Goal: Task Accomplishment & Management: Use online tool/utility

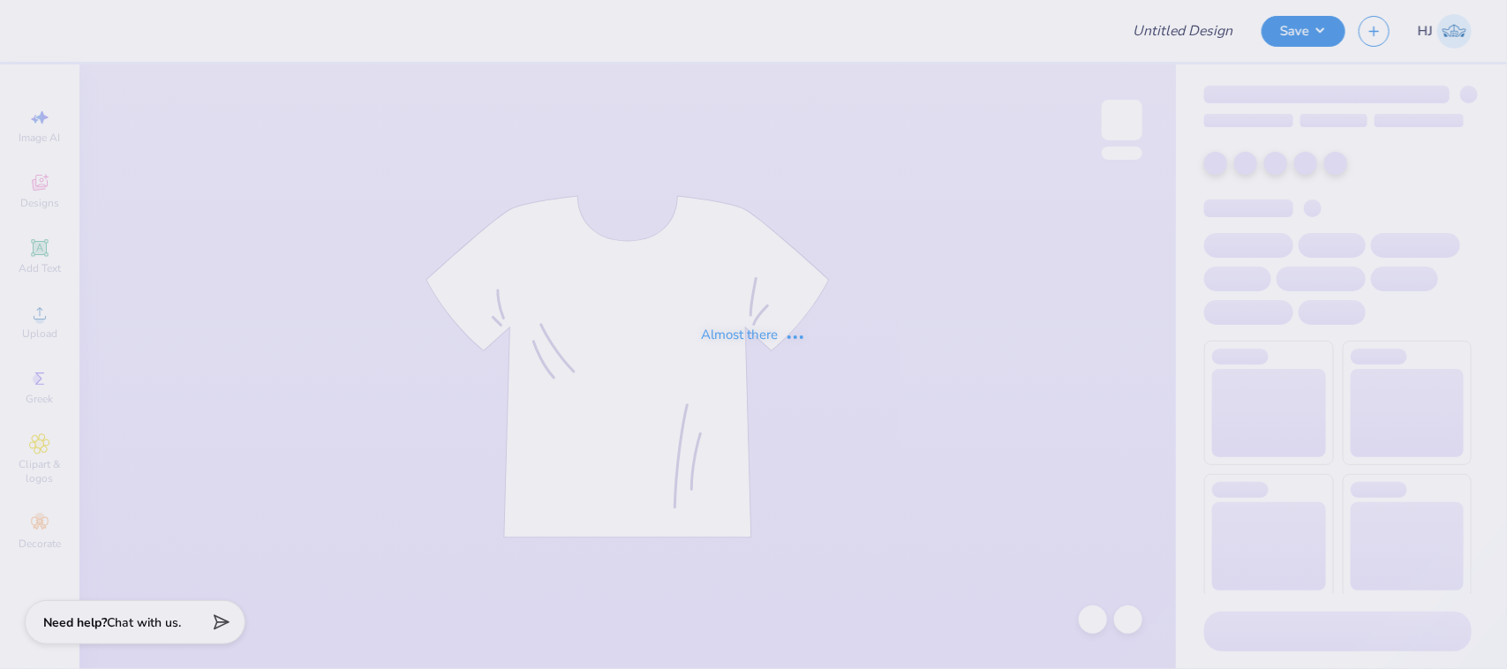
type input "Parke x phi sig"
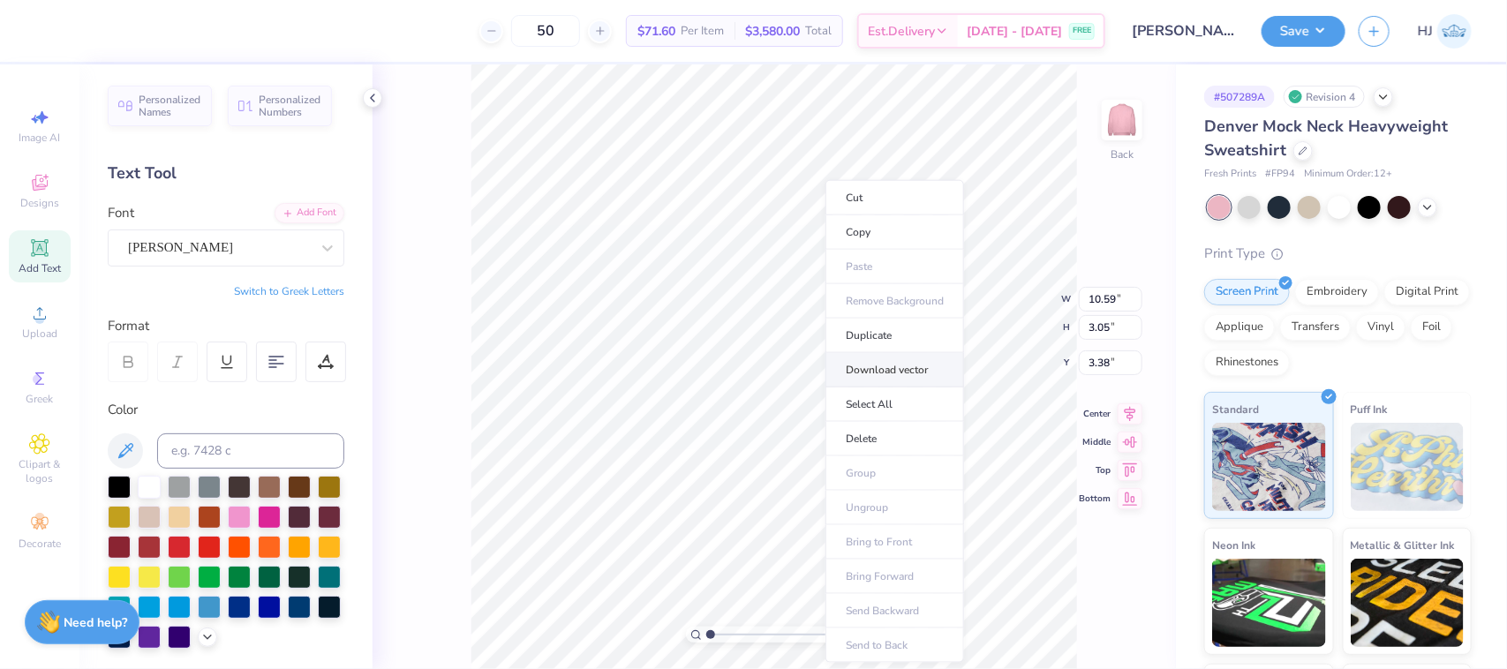
click at [894, 369] on li "Download vector" at bounding box center [895, 370] width 139 height 34
click at [37, 313] on icon at bounding box center [39, 313] width 21 height 21
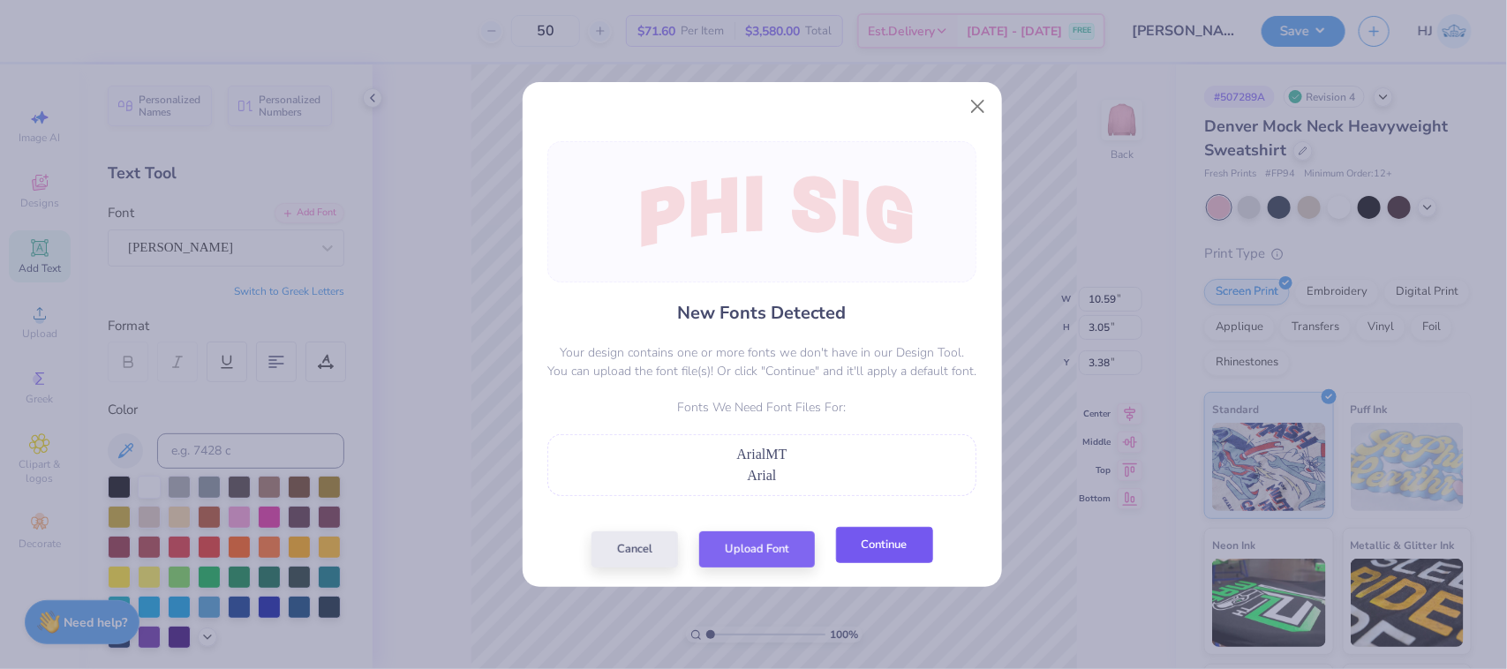
click at [874, 545] on button "Continue" at bounding box center [884, 545] width 97 height 36
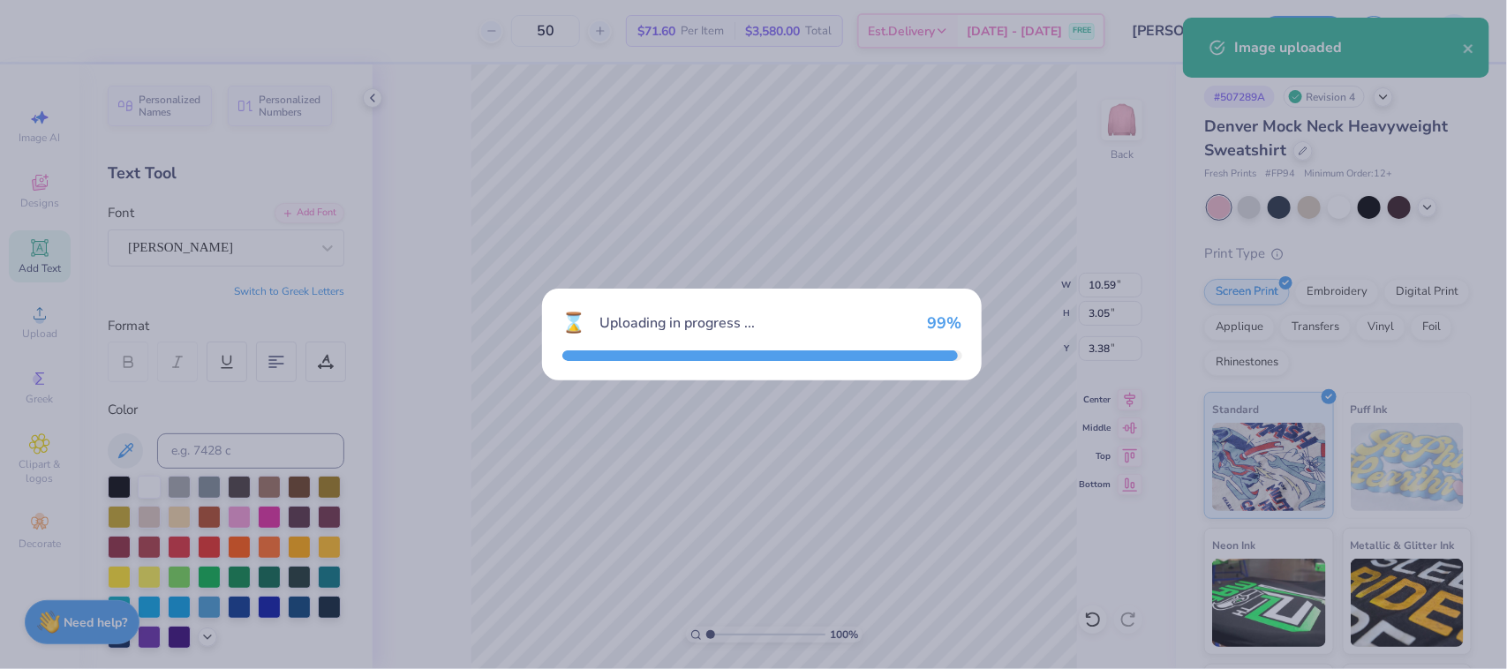
type input "7.68"
type input "2.01"
type input "8.99"
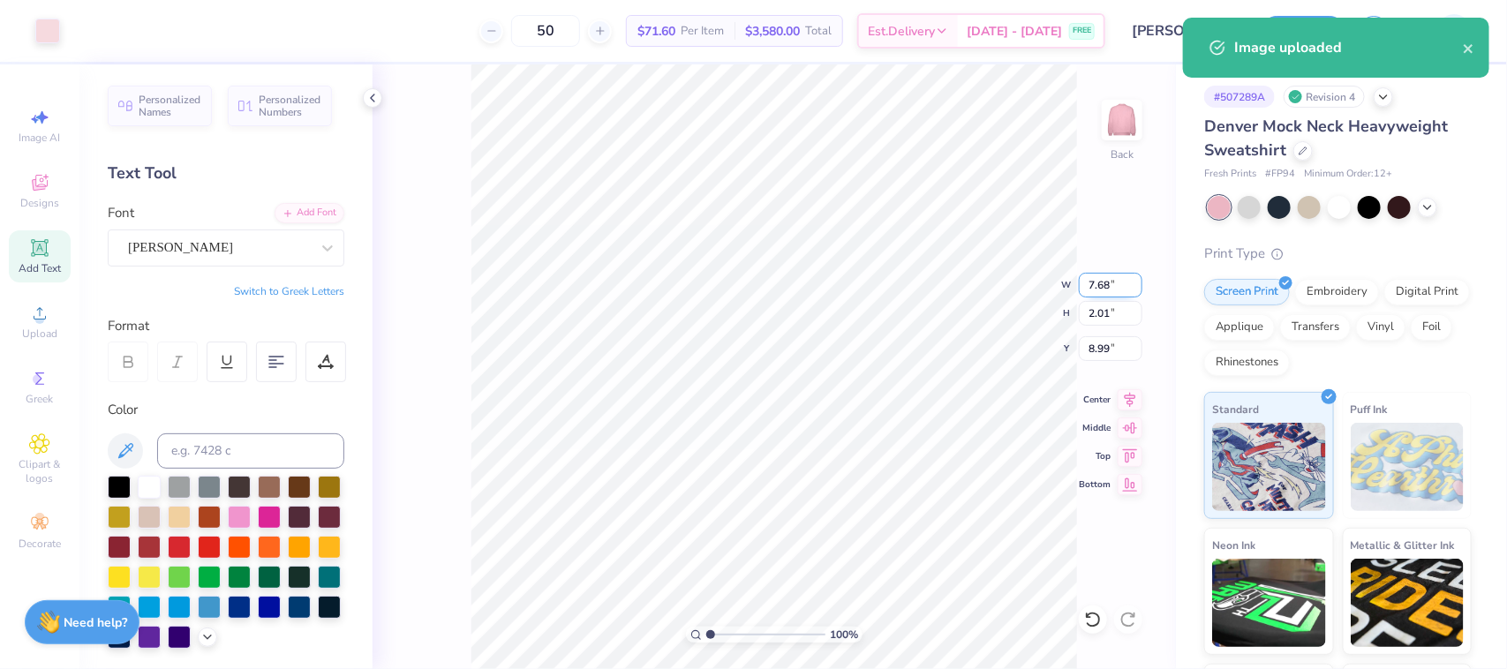
click at [1097, 278] on input "7.68" at bounding box center [1111, 285] width 64 height 25
type input "12.50"
type input "3.27"
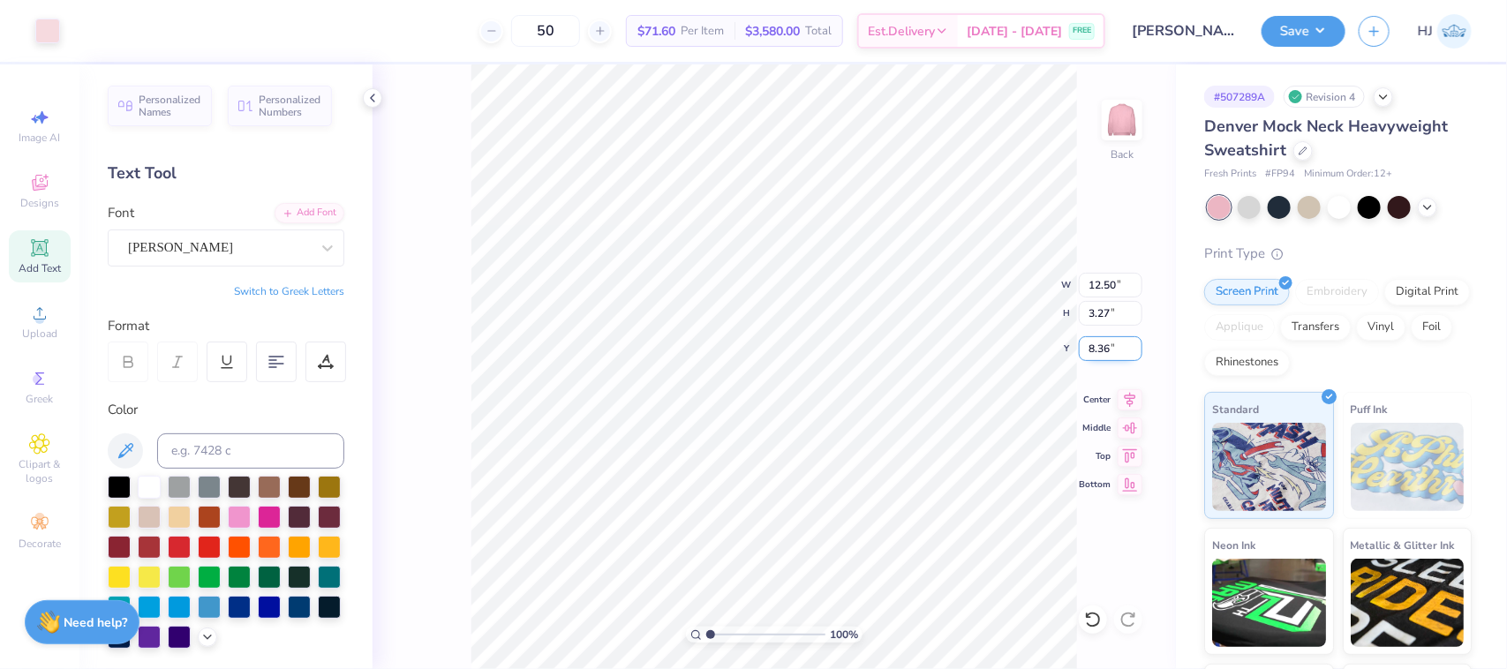
click at [1096, 354] on input "8.36" at bounding box center [1111, 348] width 64 height 25
type input "3.00"
type input "8.36"
type input "1.86883024774466"
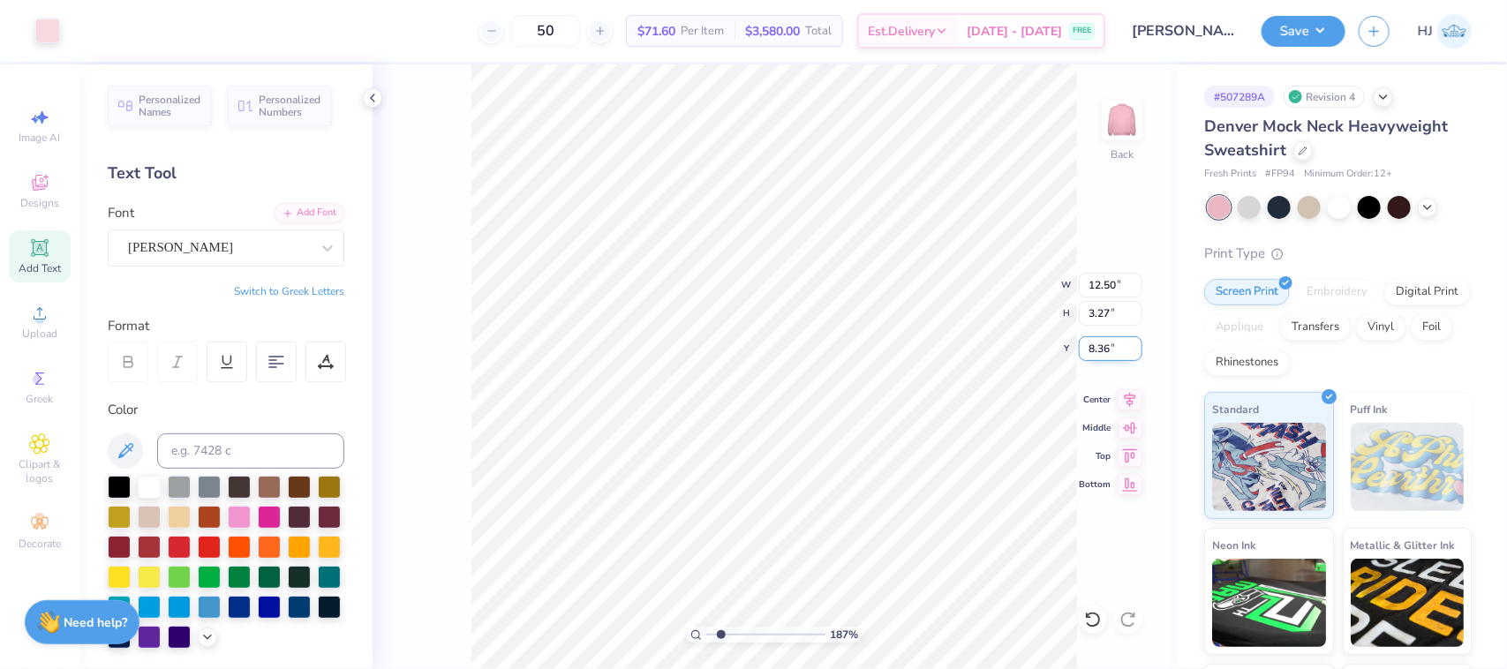
click at [1113, 345] on input "8.36" at bounding box center [1111, 348] width 64 height 25
type input "3"
type input "1.86883024774466"
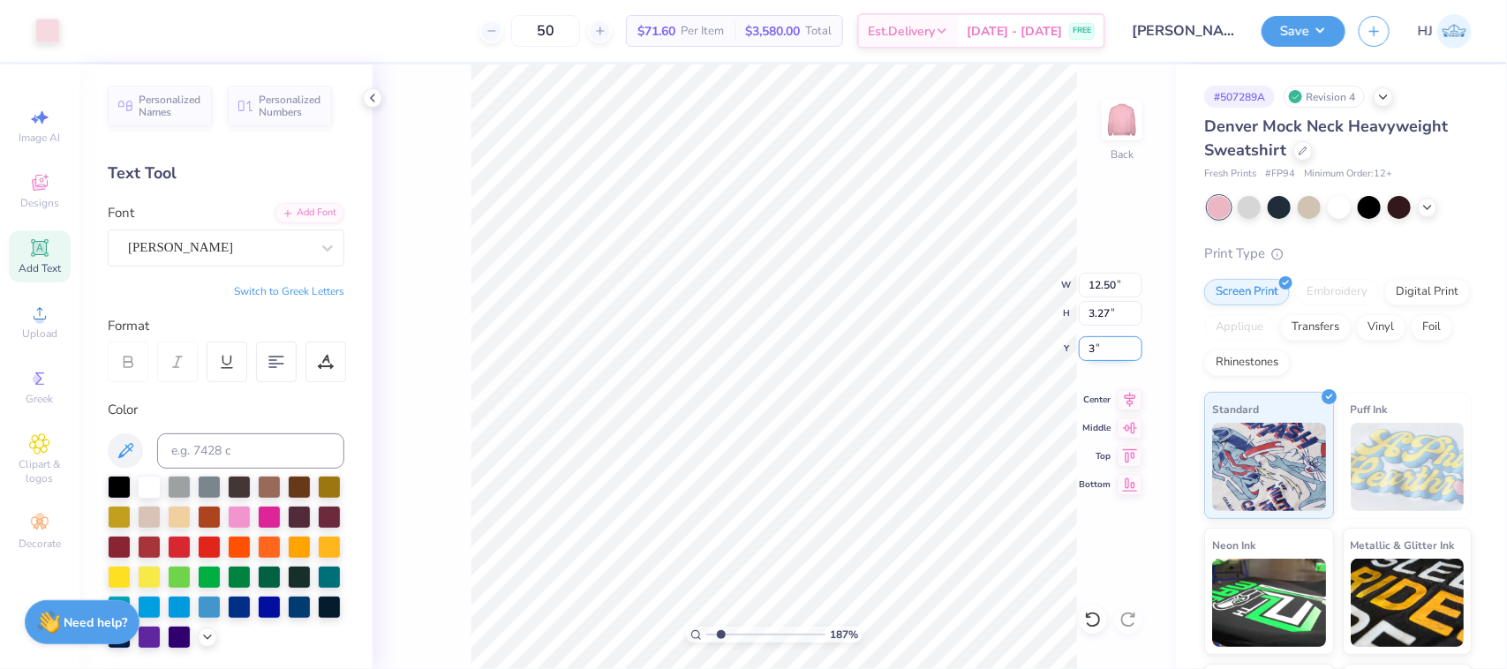
type input "3.00"
click at [1317, 15] on button "Save" at bounding box center [1304, 28] width 84 height 31
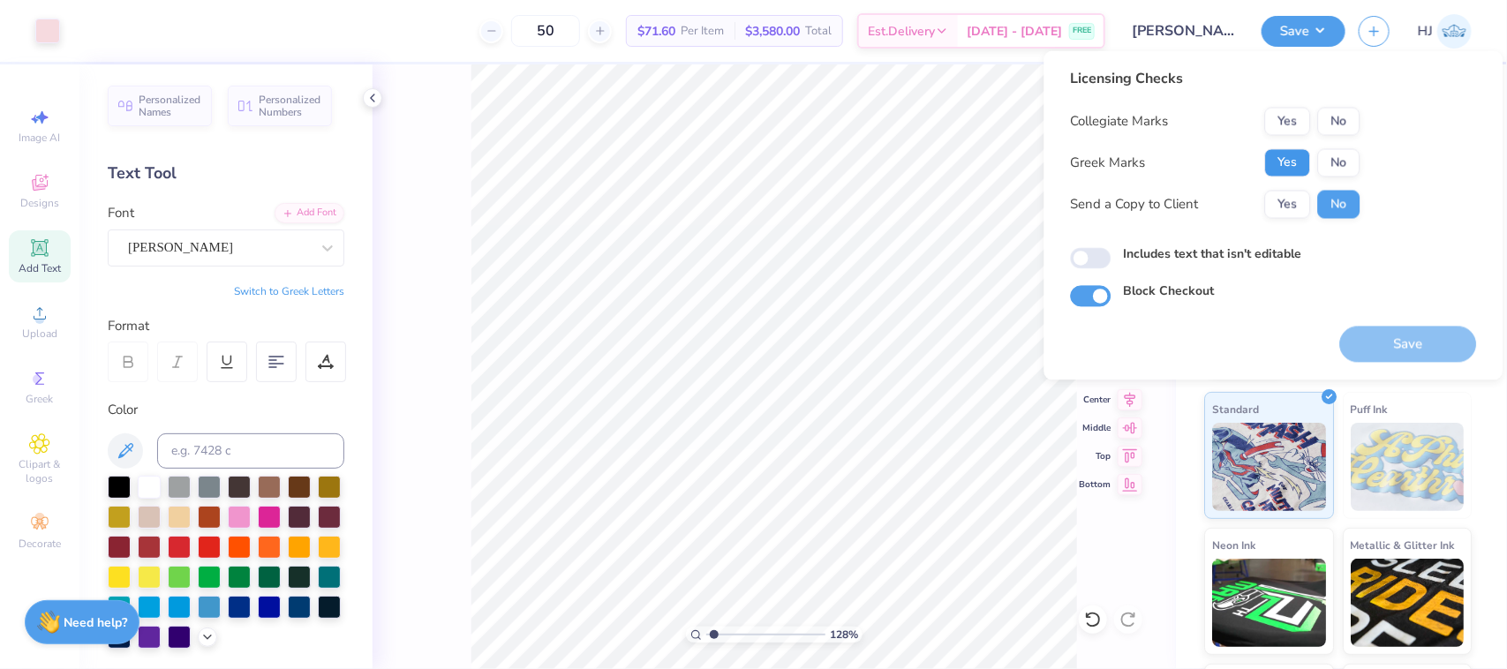
click at [1272, 166] on button "Yes" at bounding box center [1288, 163] width 46 height 28
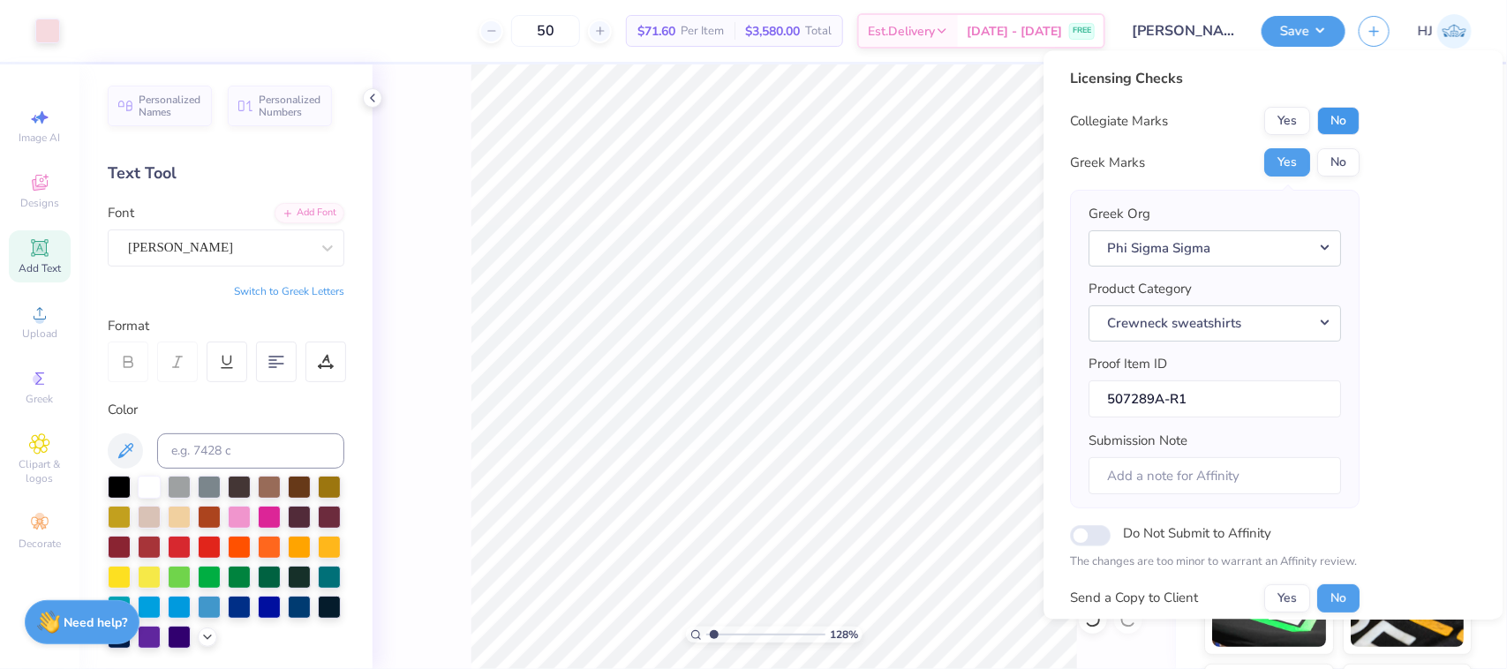
click at [1347, 120] on button "No" at bounding box center [1339, 122] width 42 height 28
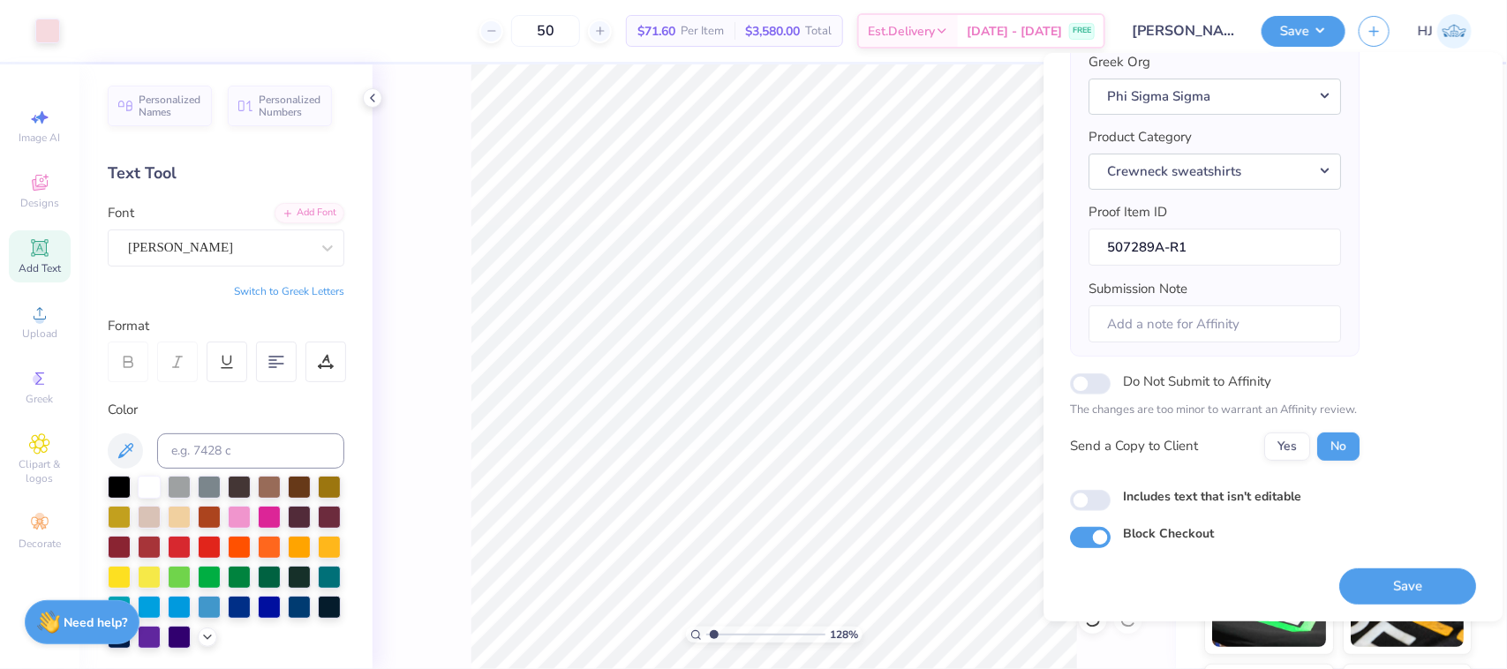
scroll to position [155, 0]
click at [1410, 583] on button "Save" at bounding box center [1408, 587] width 137 height 36
type input "1.28418603220616"
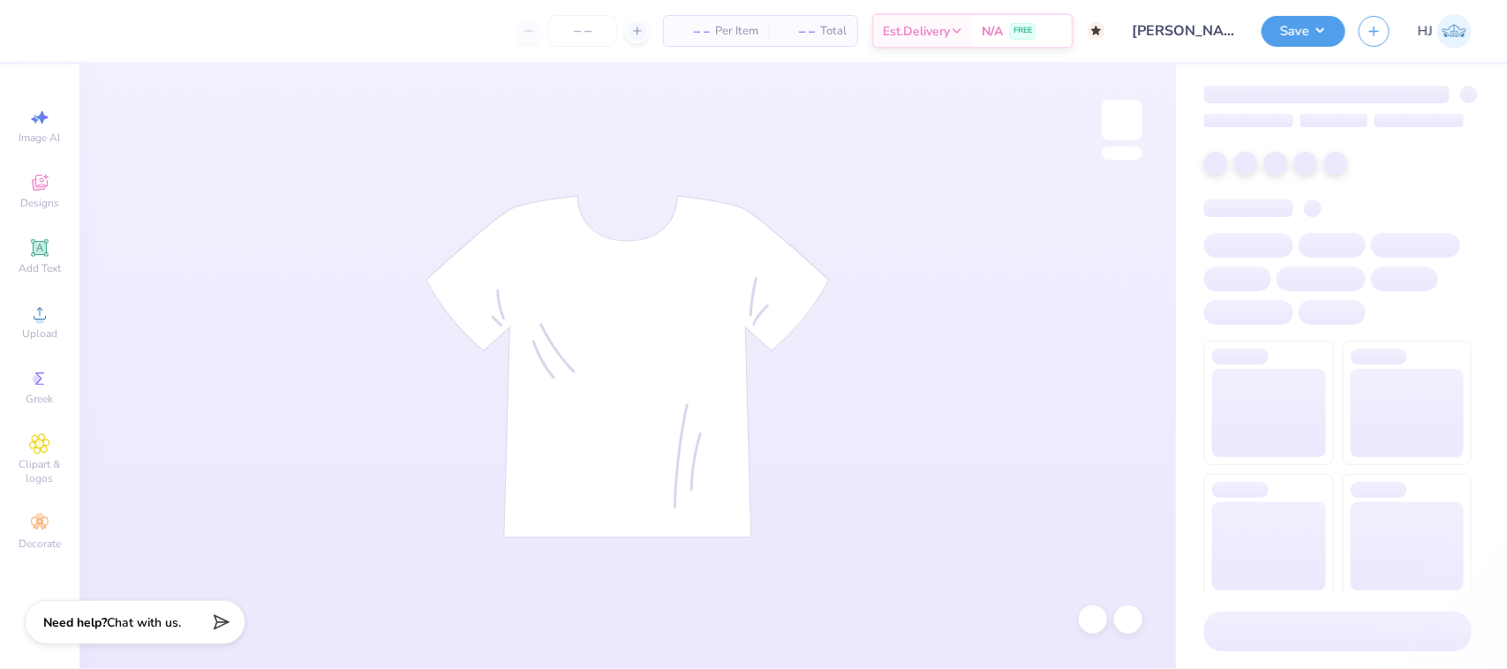
type input "50"
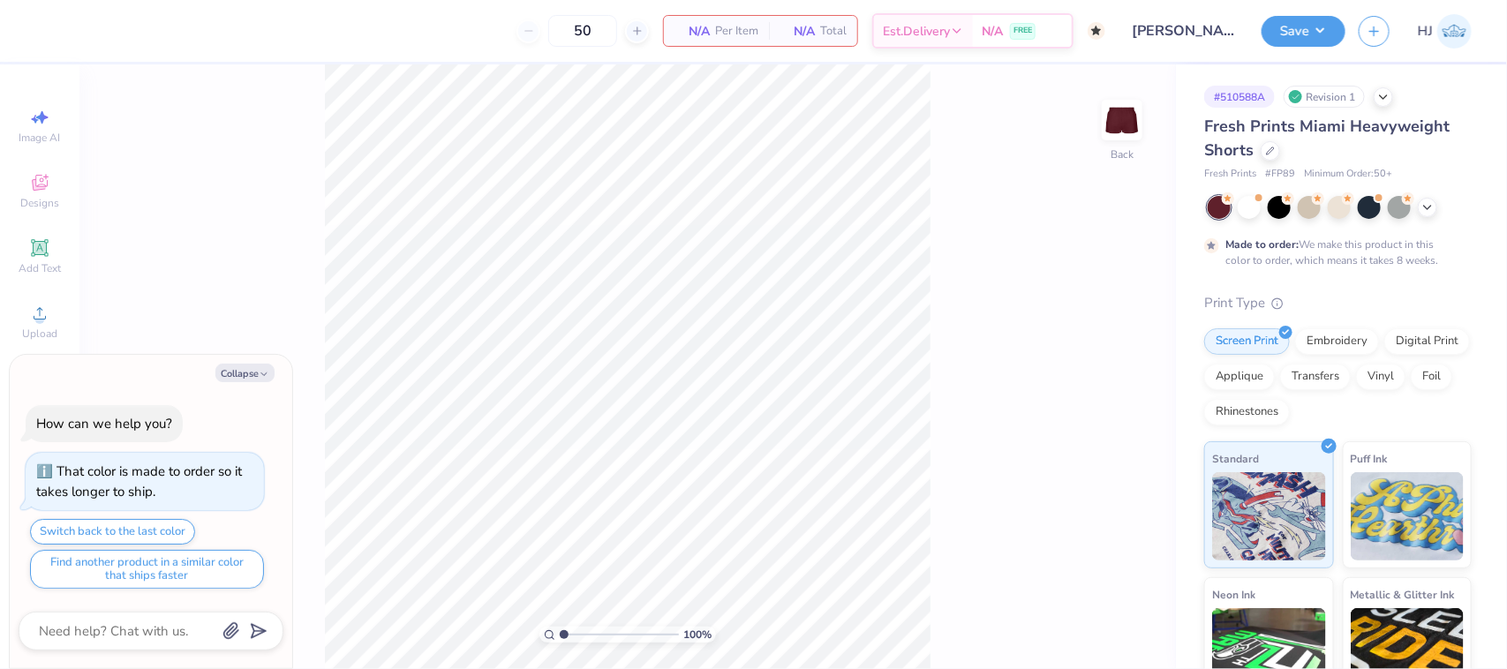
type textarea "x"
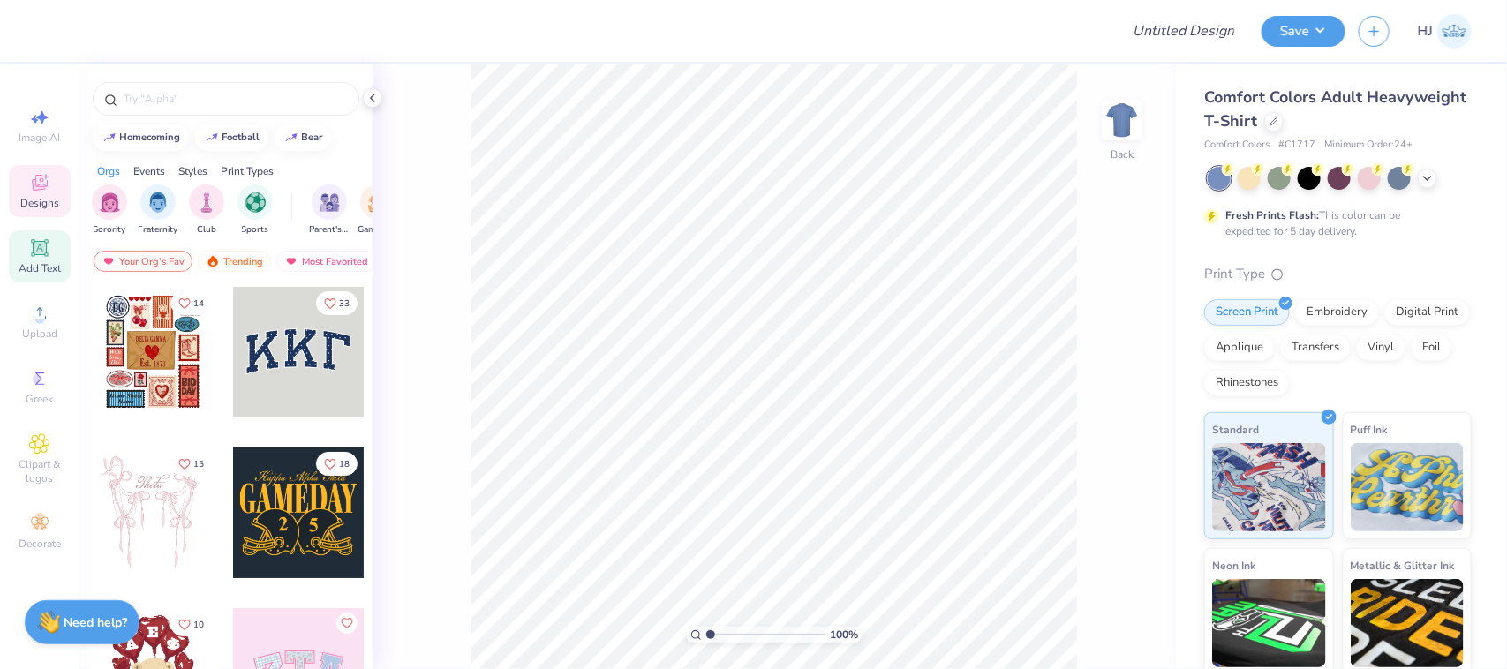
click at [41, 244] on icon at bounding box center [39, 247] width 13 height 13
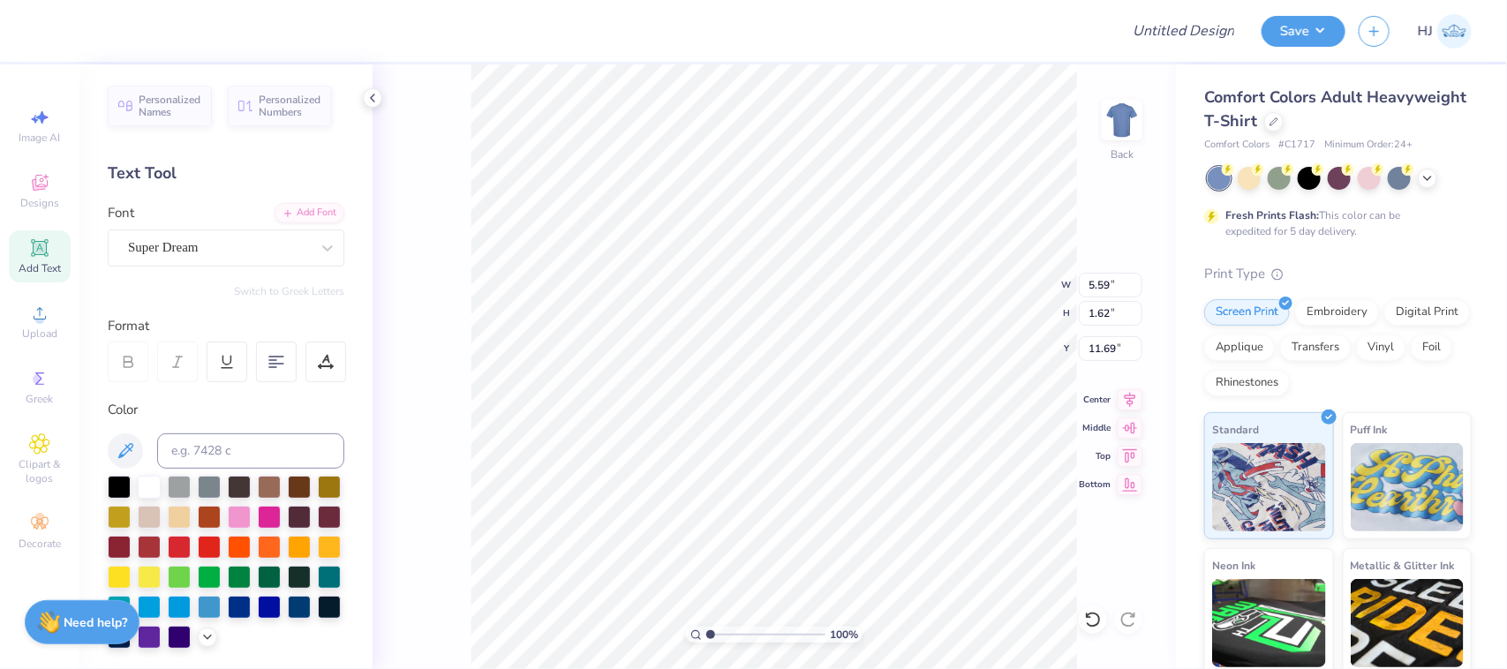
scroll to position [18, 2]
type textarea "1 in 8"
click at [285, 253] on div "Super Dream" at bounding box center [218, 247] width 185 height 27
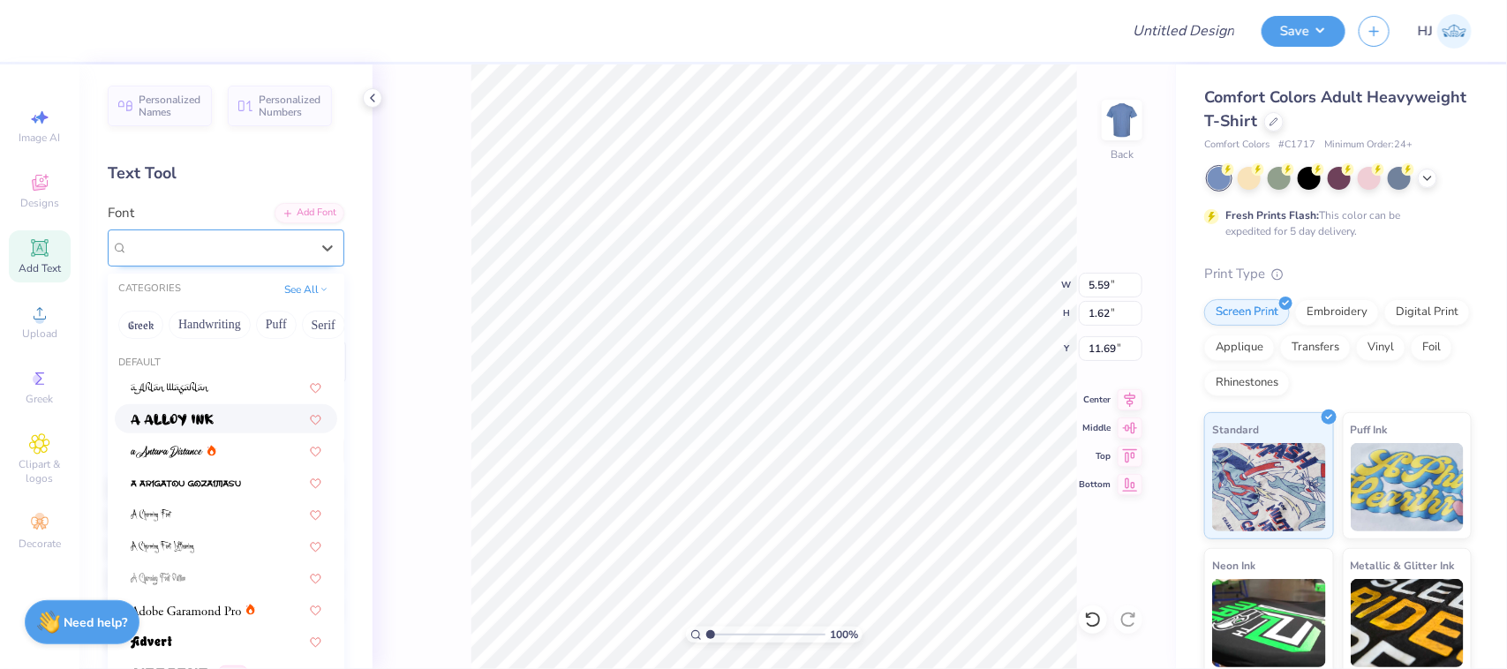
click at [199, 254] on span "Super Dream" at bounding box center [163, 248] width 71 height 20
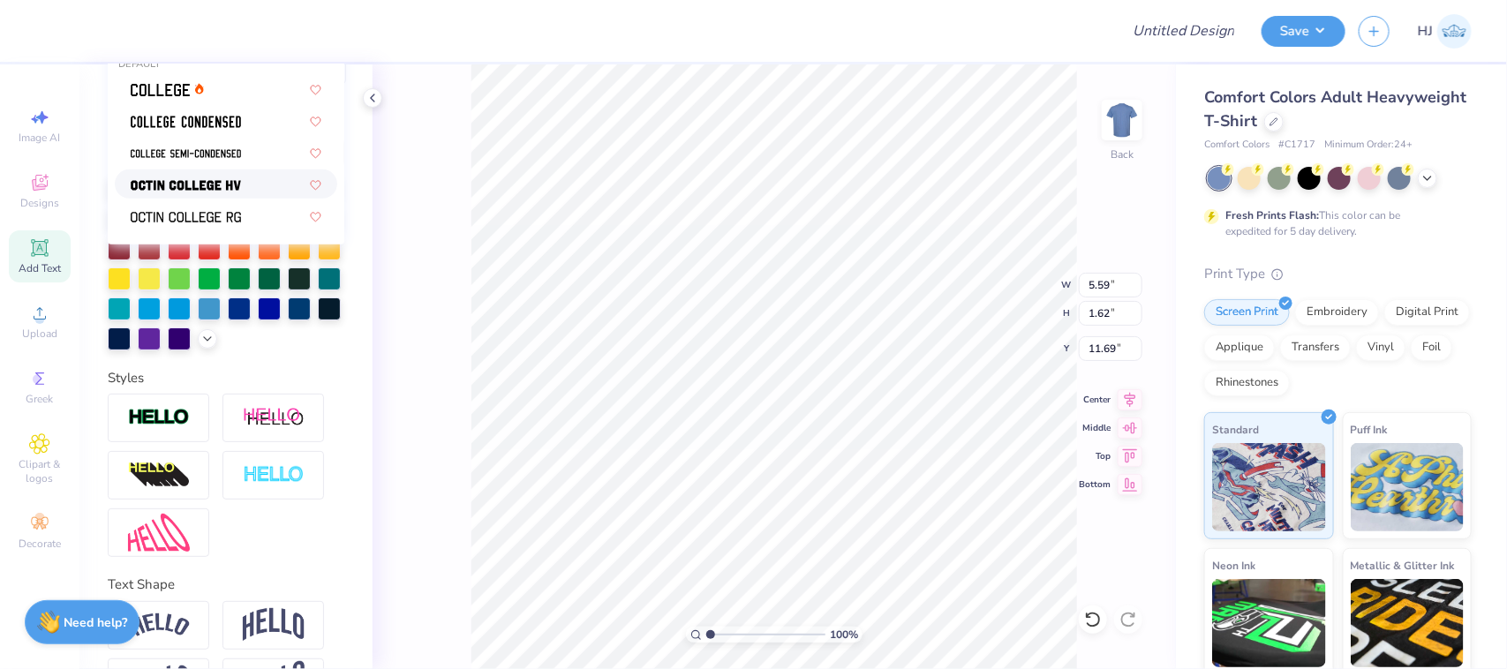
scroll to position [165, 0]
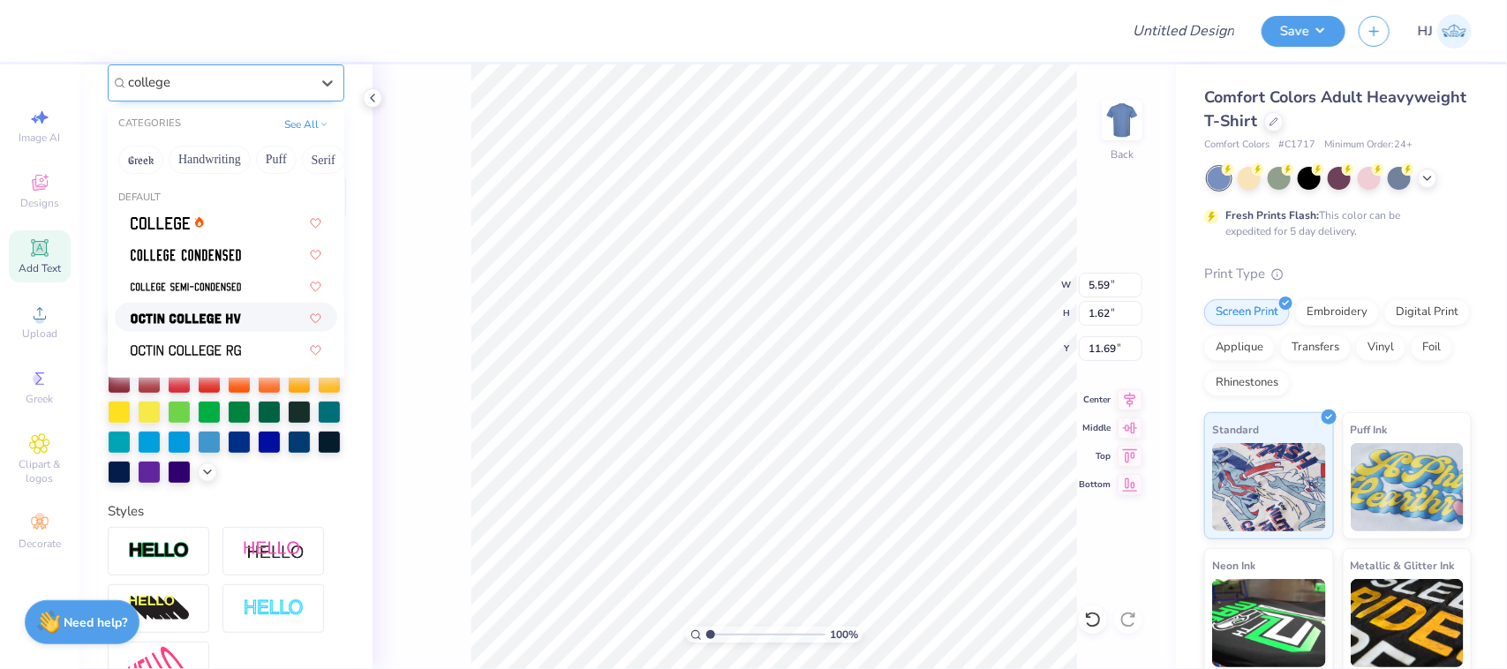
click at [182, 315] on img at bounding box center [186, 319] width 110 height 12
type input "college"
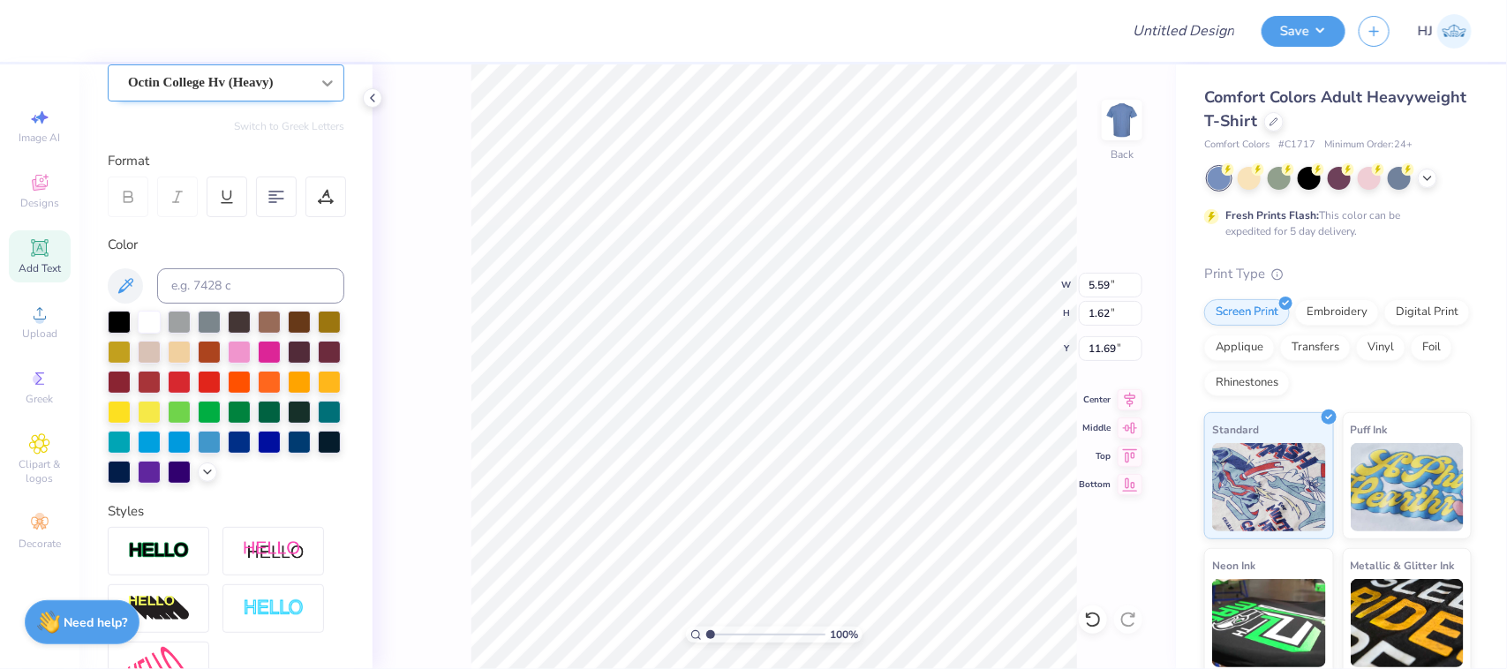
click at [319, 79] on icon at bounding box center [328, 83] width 18 height 18
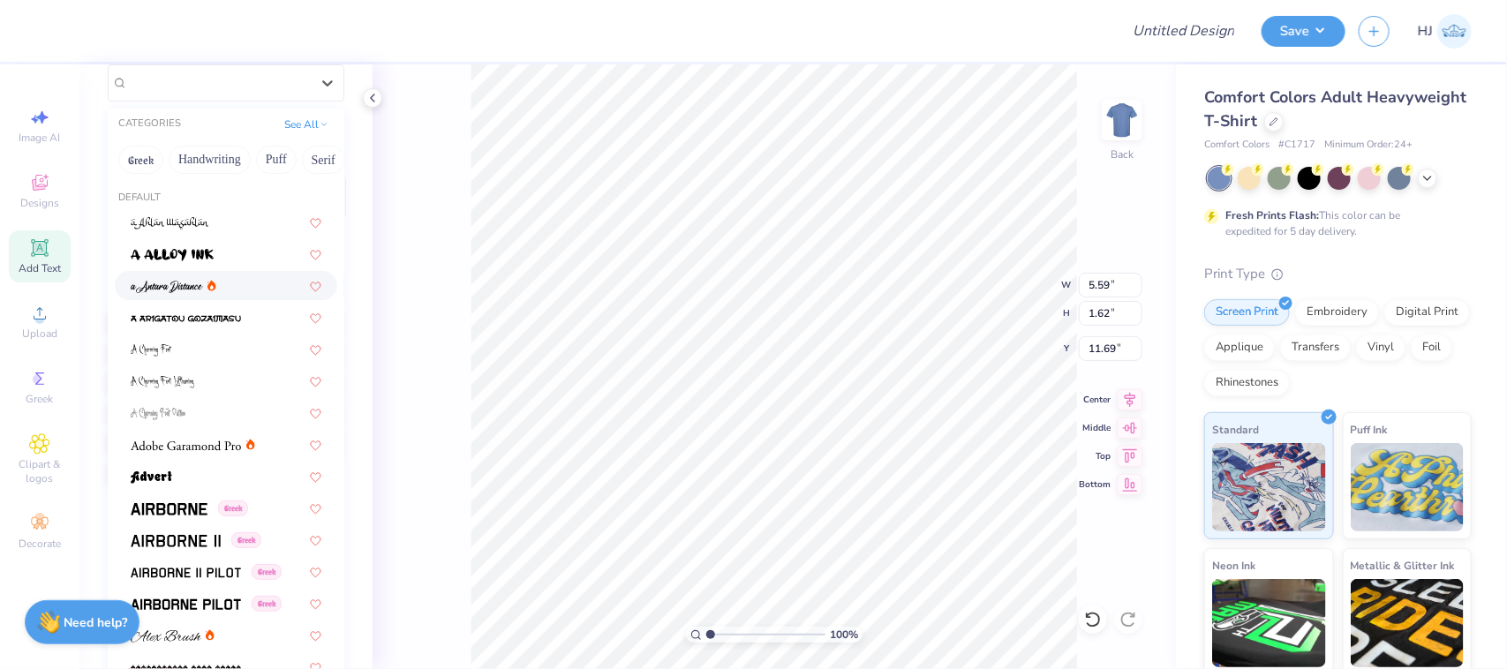
scroll to position [110, 0]
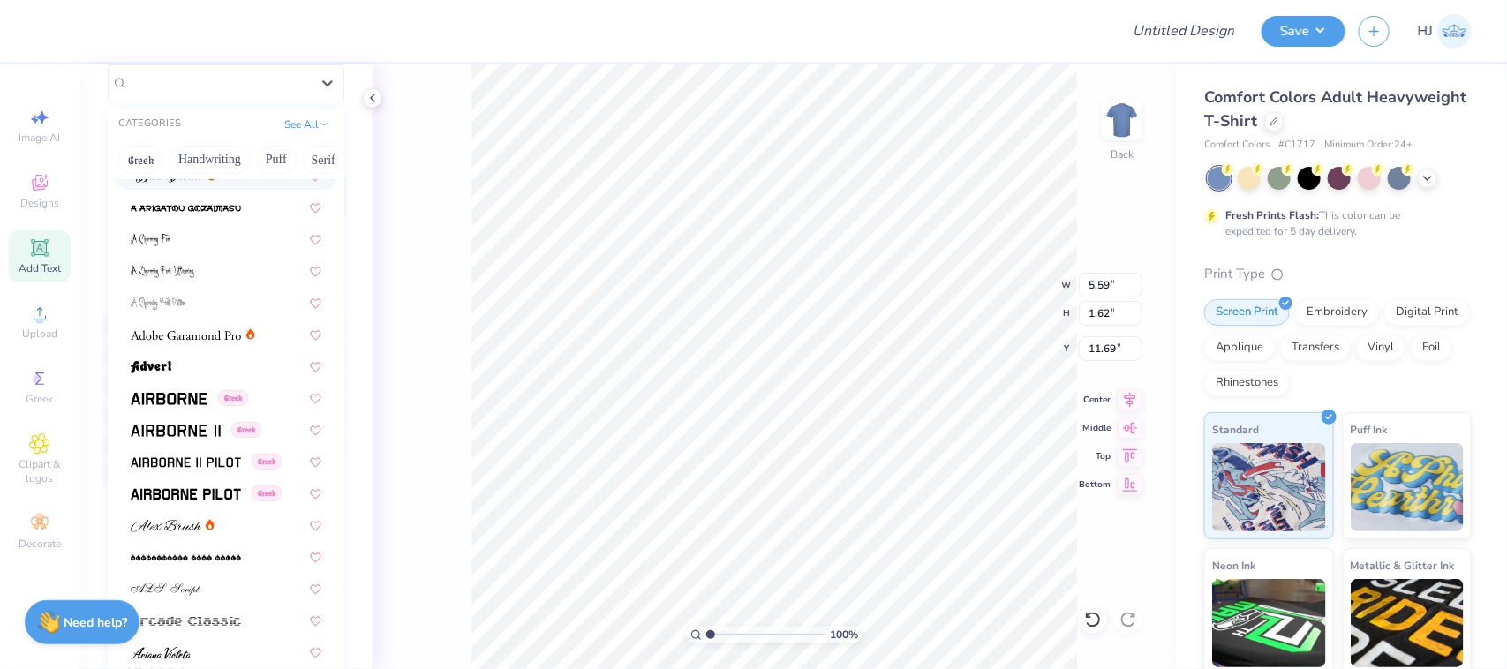
click at [217, 77] on span "Octin College Hv (Heavy)" at bounding box center [201, 82] width 146 height 20
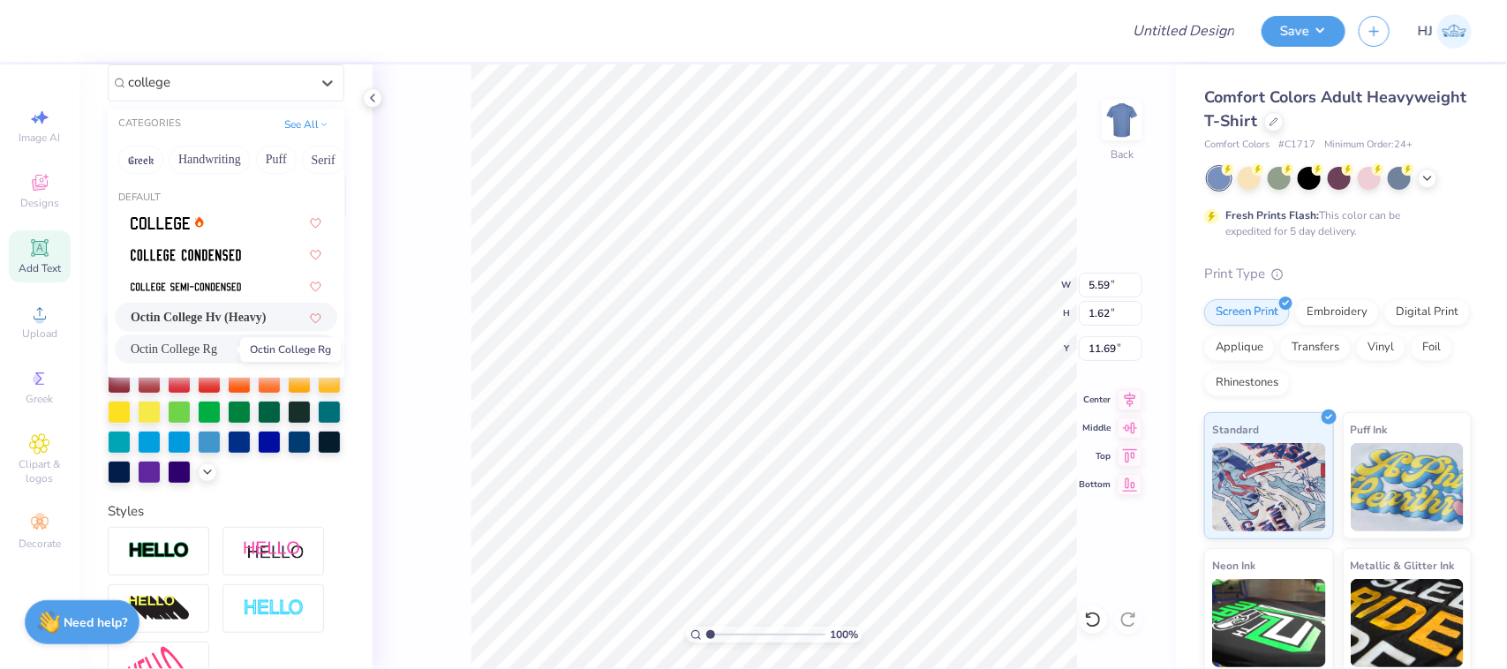
click at [188, 345] on span "Octin College Rg" at bounding box center [174, 349] width 87 height 19
type input "college"
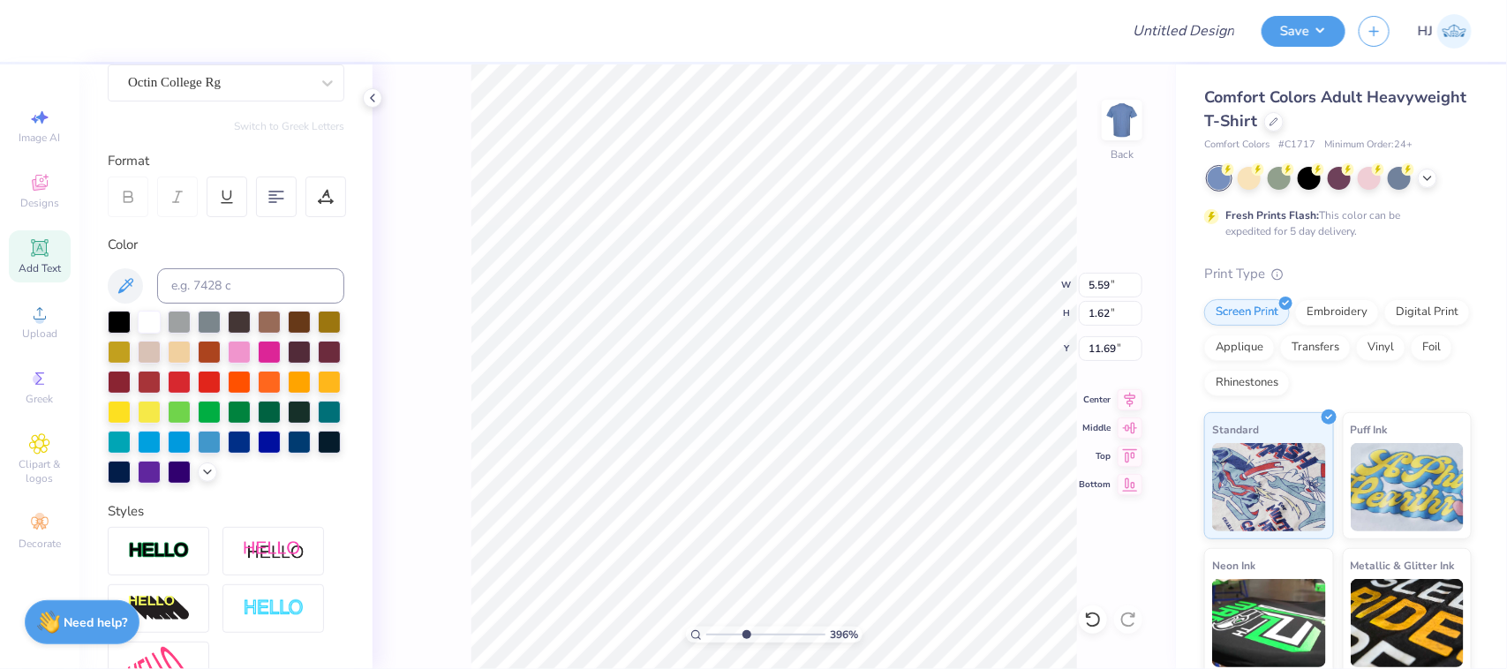
type input "3.95779850729759"
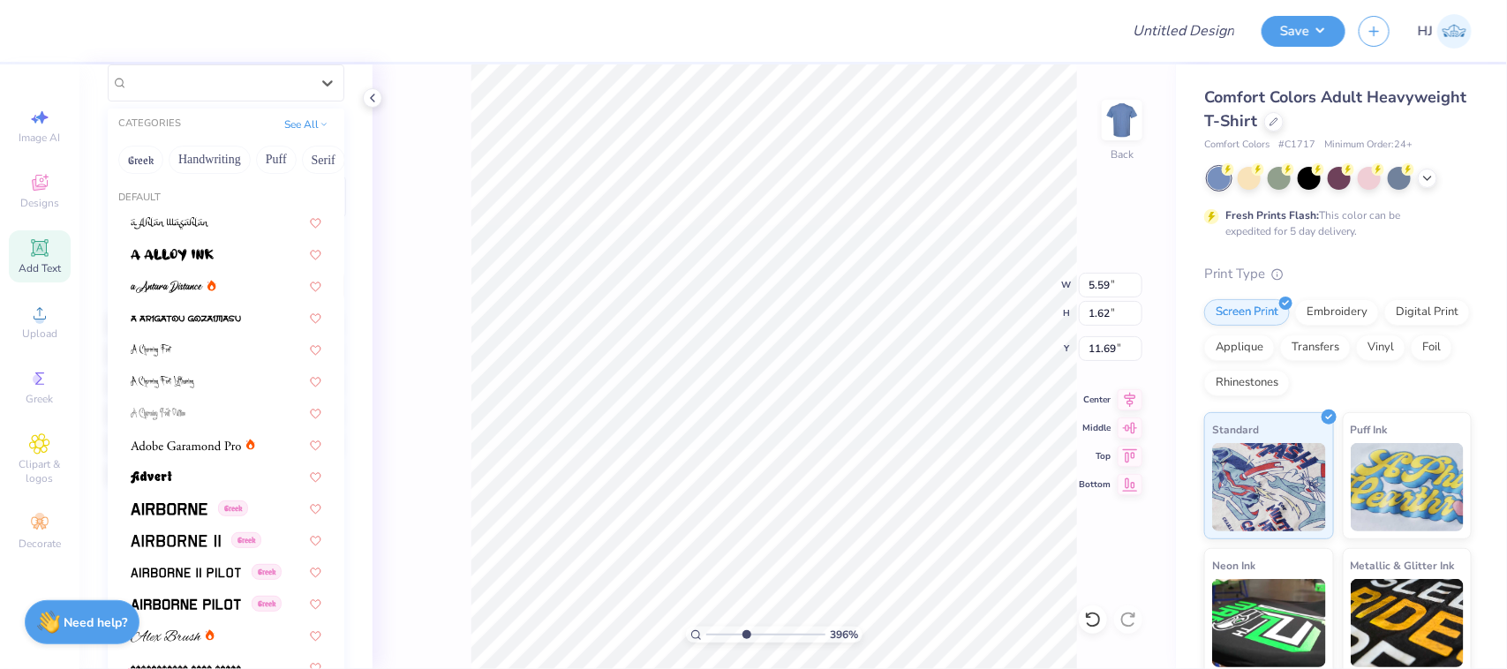
click at [253, 73] on div "Octin College Rg" at bounding box center [218, 82] width 185 height 27
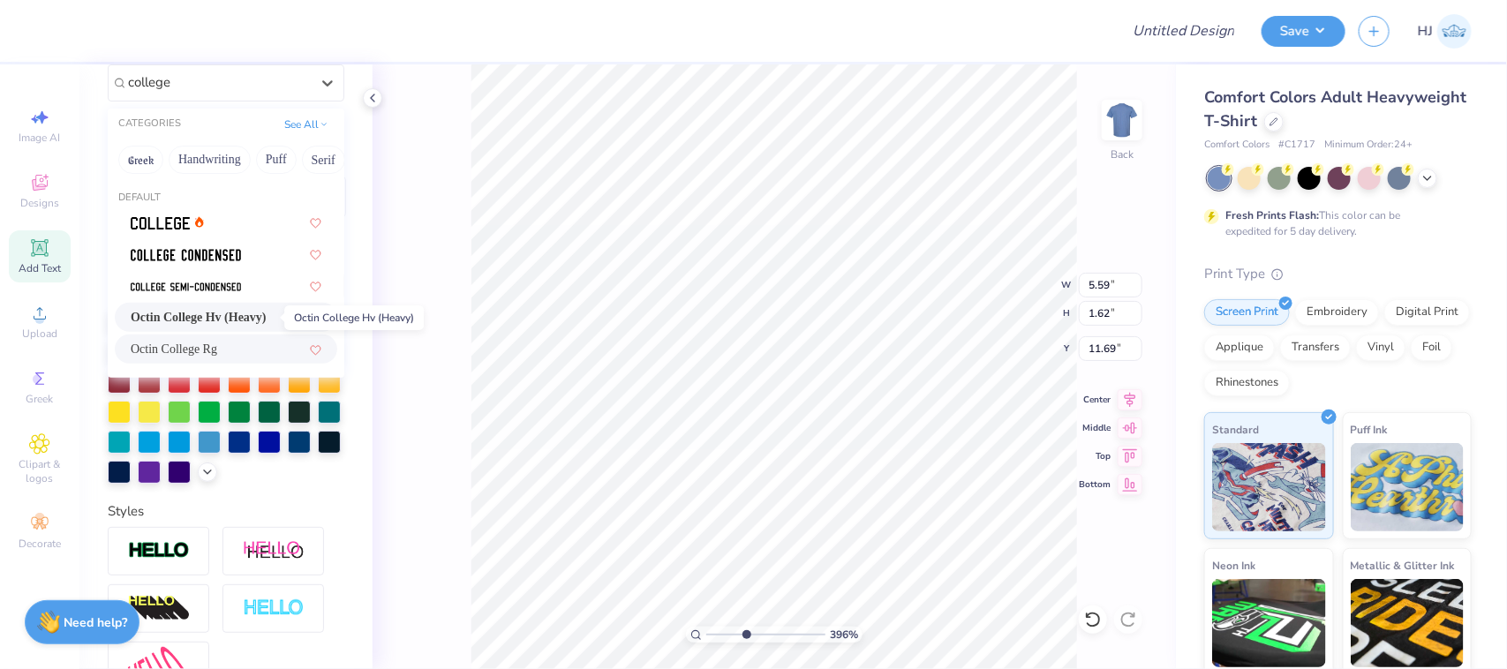
click at [177, 312] on span "Octin College Hv (Heavy)" at bounding box center [199, 317] width 136 height 19
type input "college"
type input "3.95779850729759"
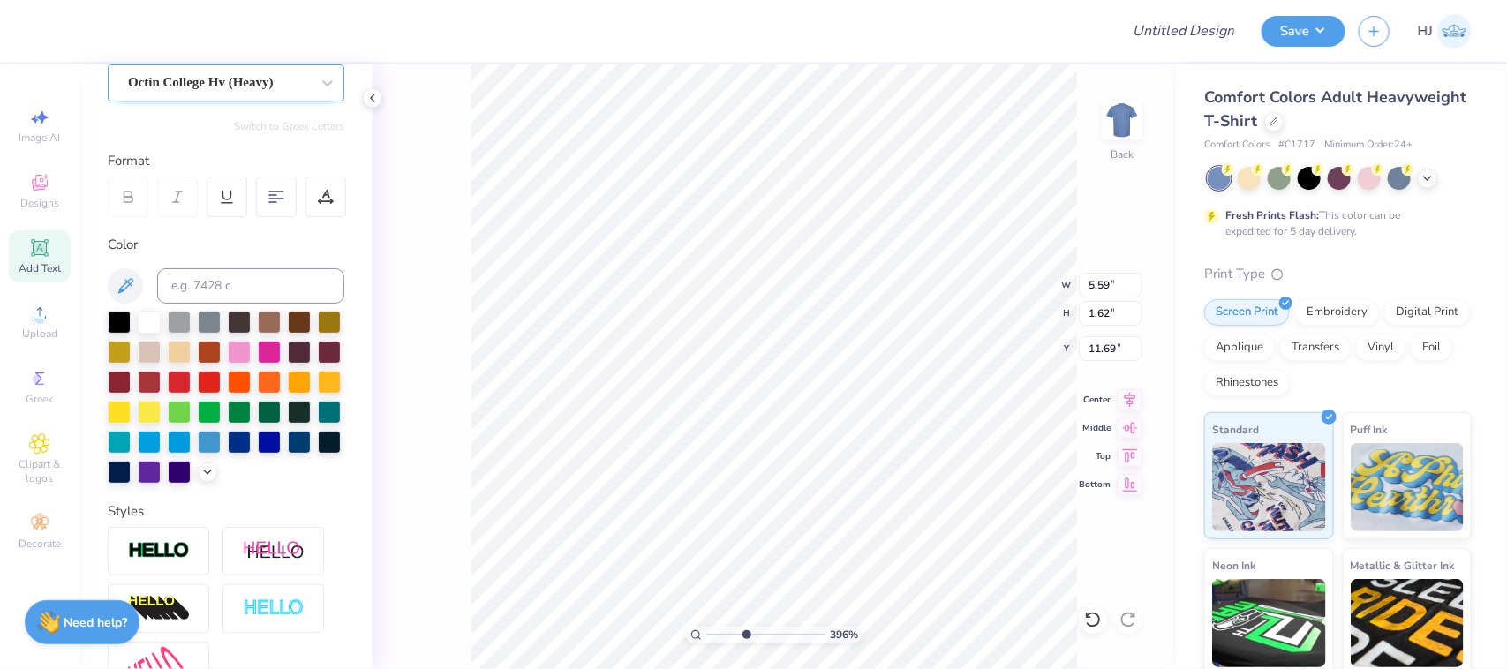
click at [235, 80] on div "Octin College Hv (Heavy)" at bounding box center [218, 82] width 185 height 27
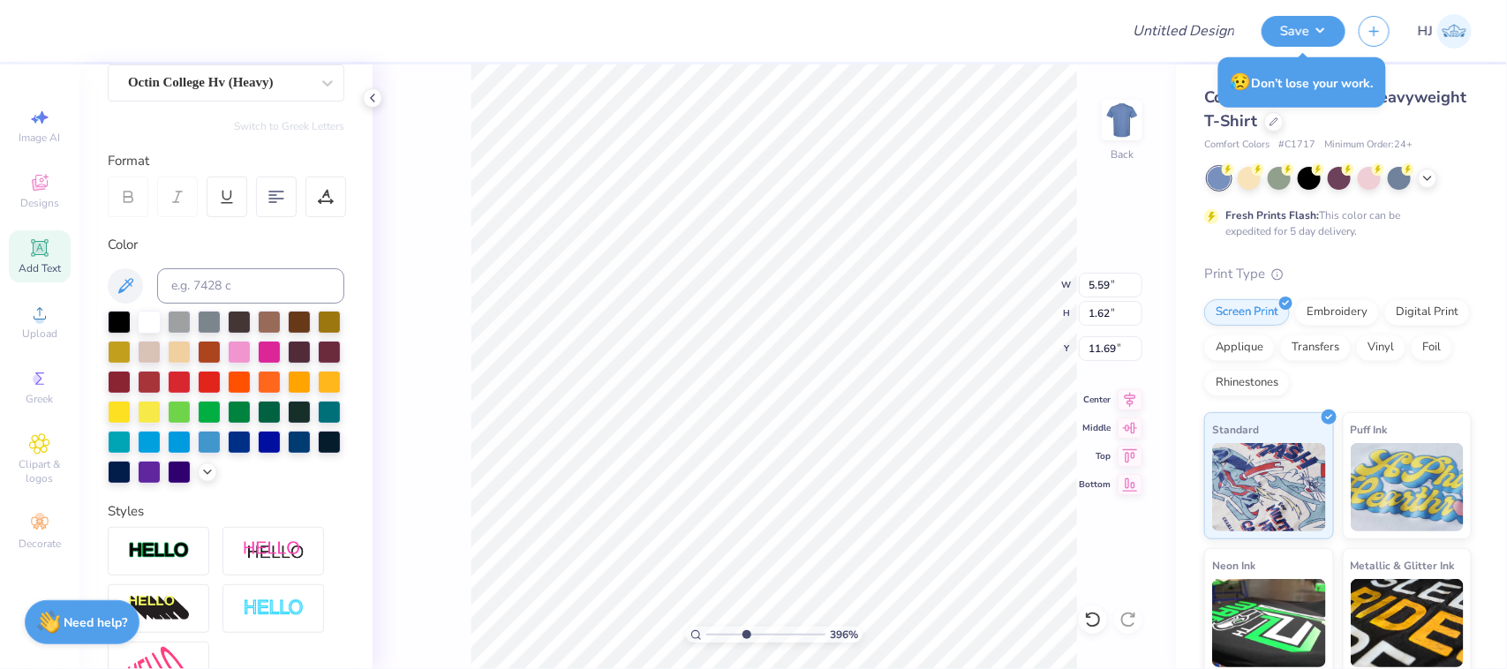
type input "3.95779850729759"
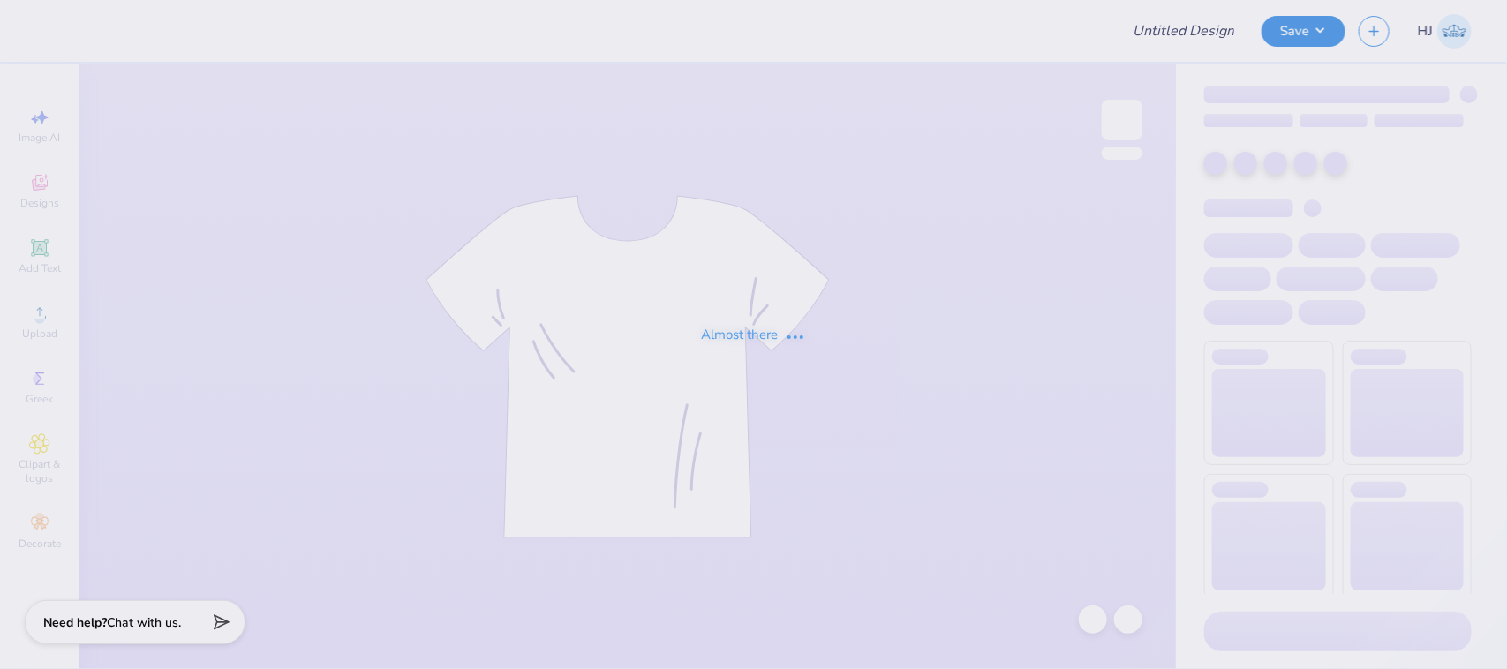
type input "UCLA KD PR F25"
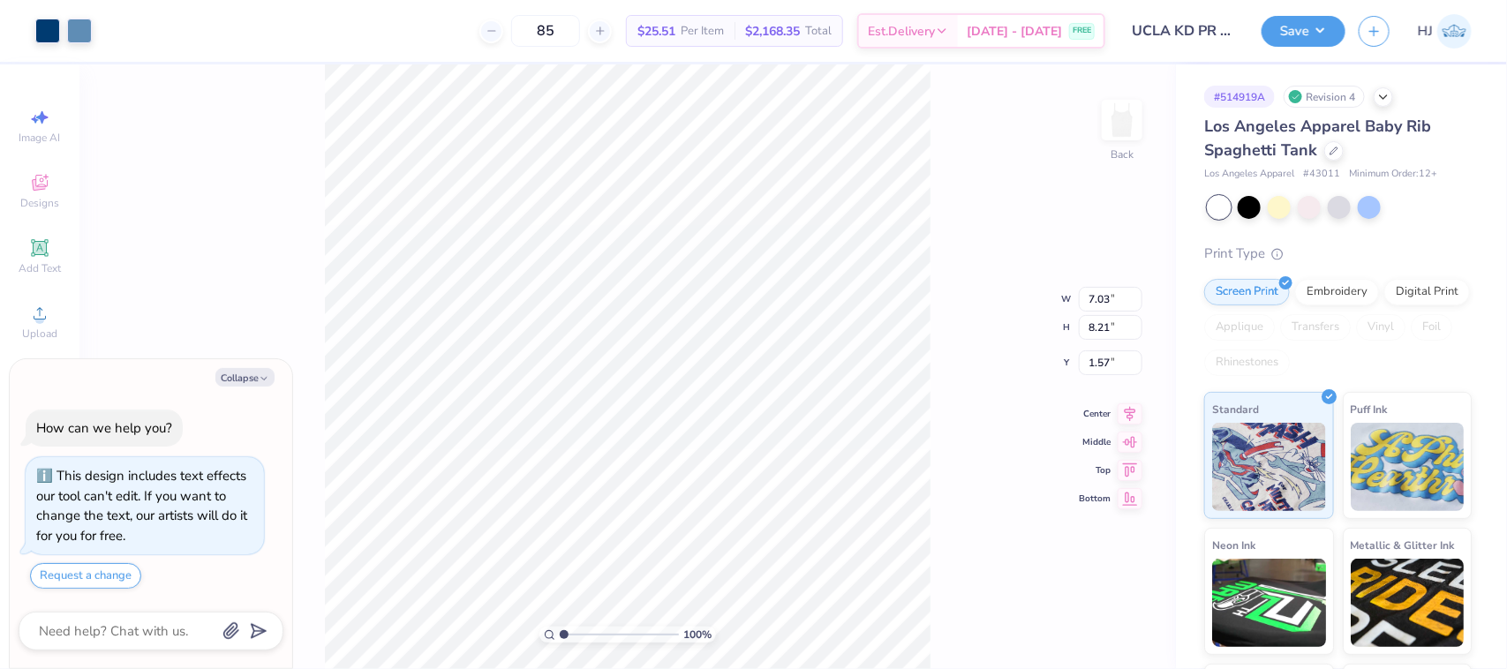
type textarea "x"
type input "3.95779850729759"
type textarea "x"
type input "3.95779850729759"
type textarea "x"
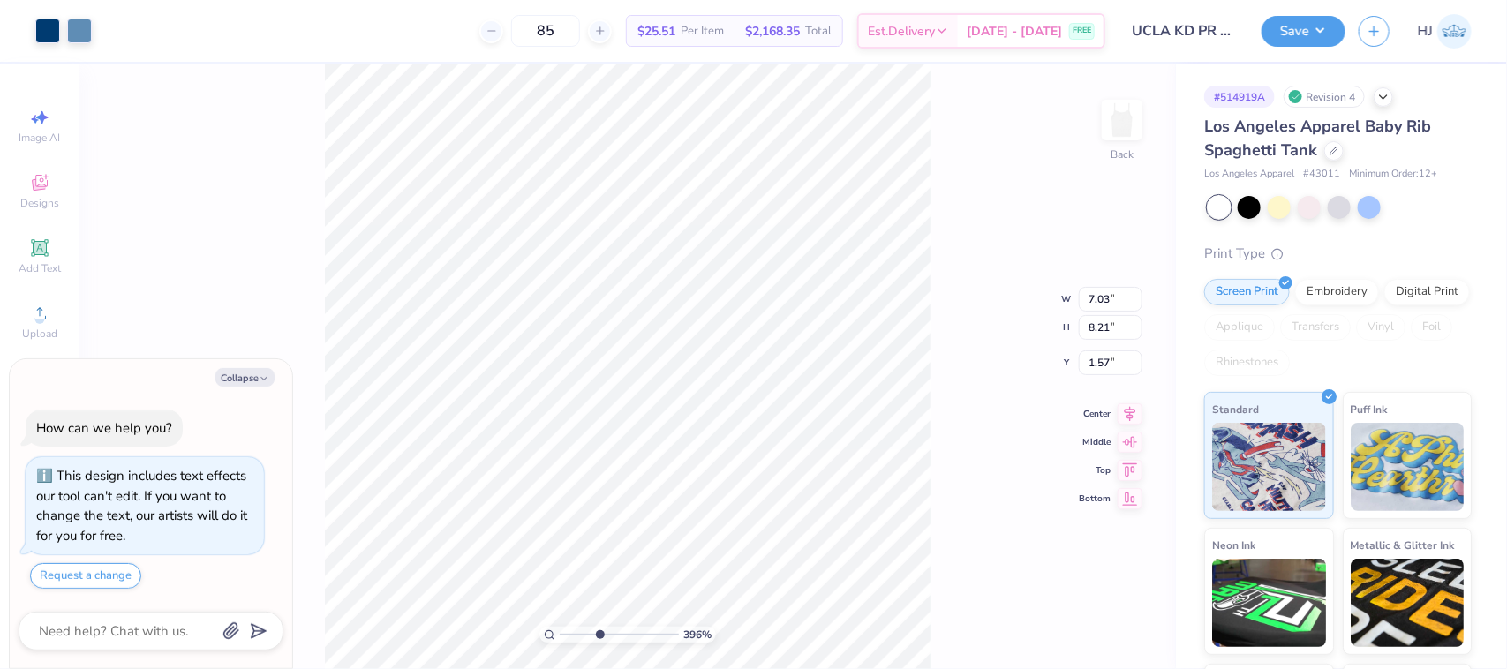
type input "3.95779850729759"
type textarea "x"
type input "3.95779850729759"
type textarea "x"
type input "3.95779850729759"
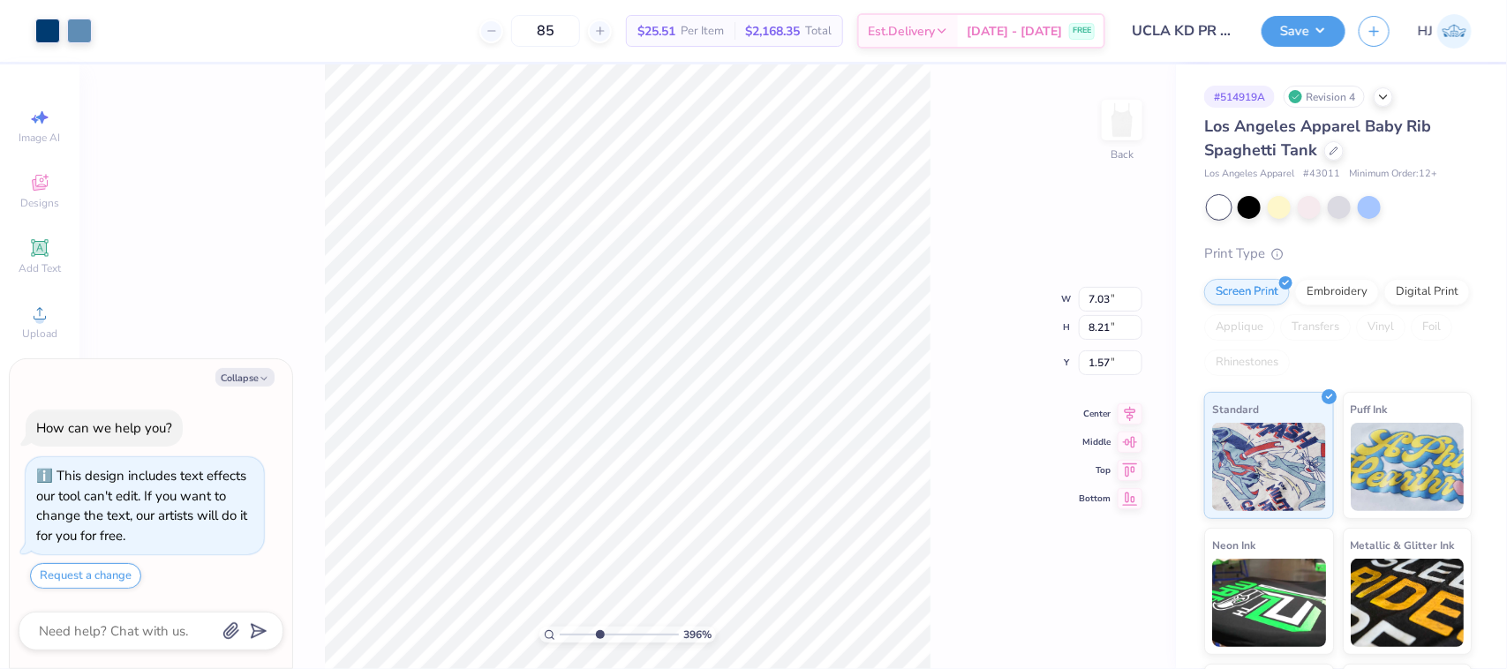
type input "0.28"
type input "0.21"
type input "4.26"
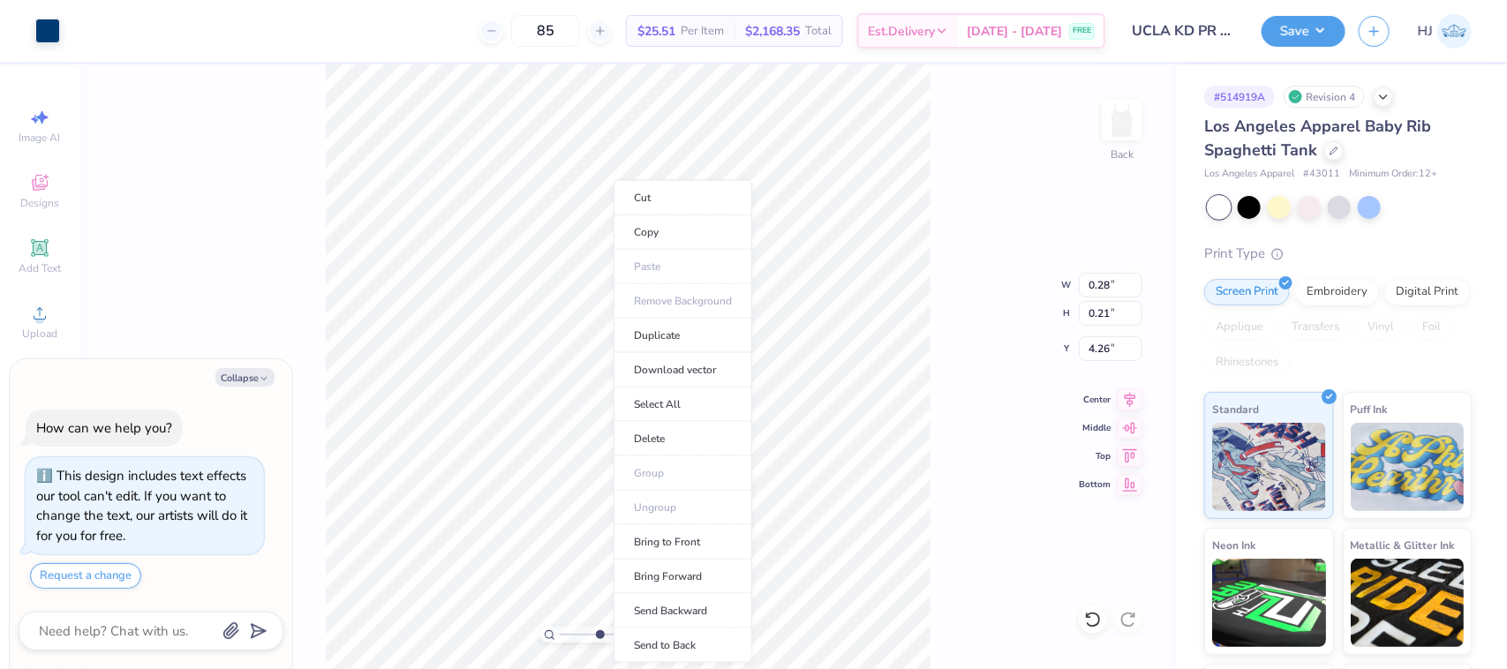
type textarea "x"
type input "1"
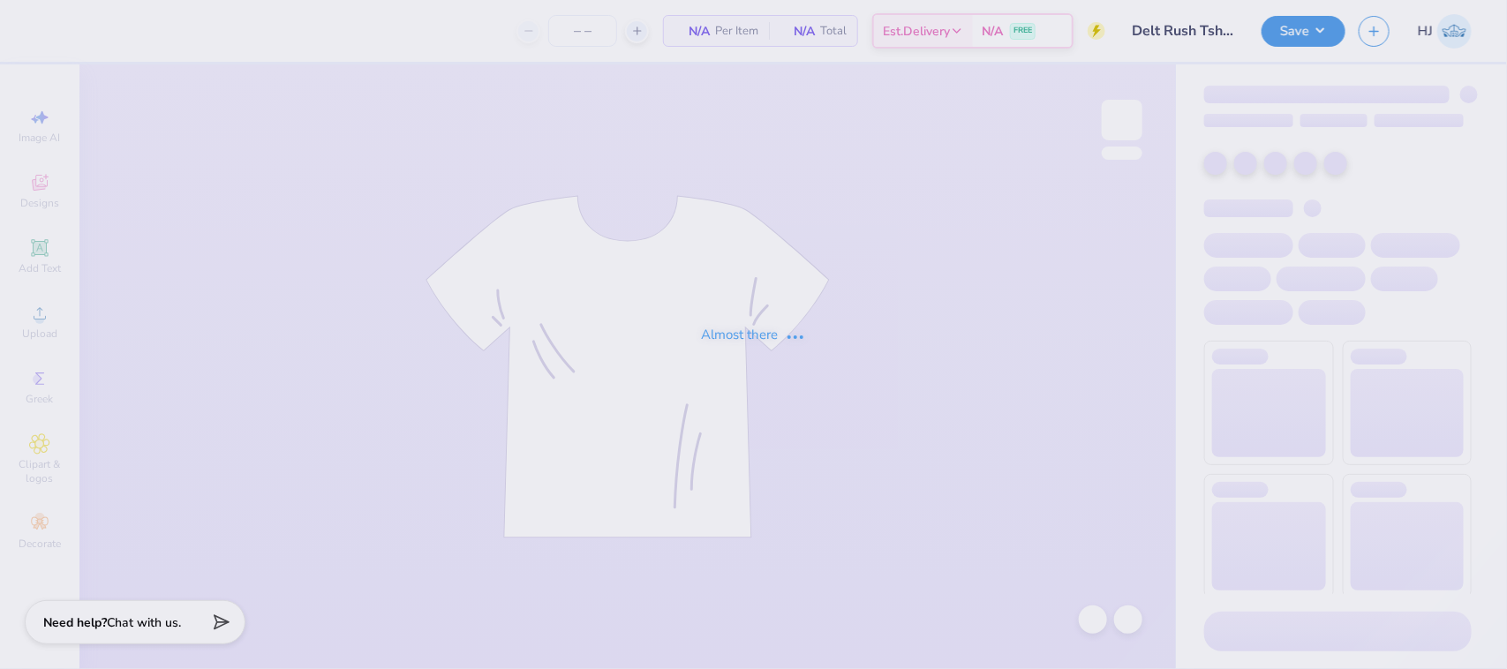
type input "60"
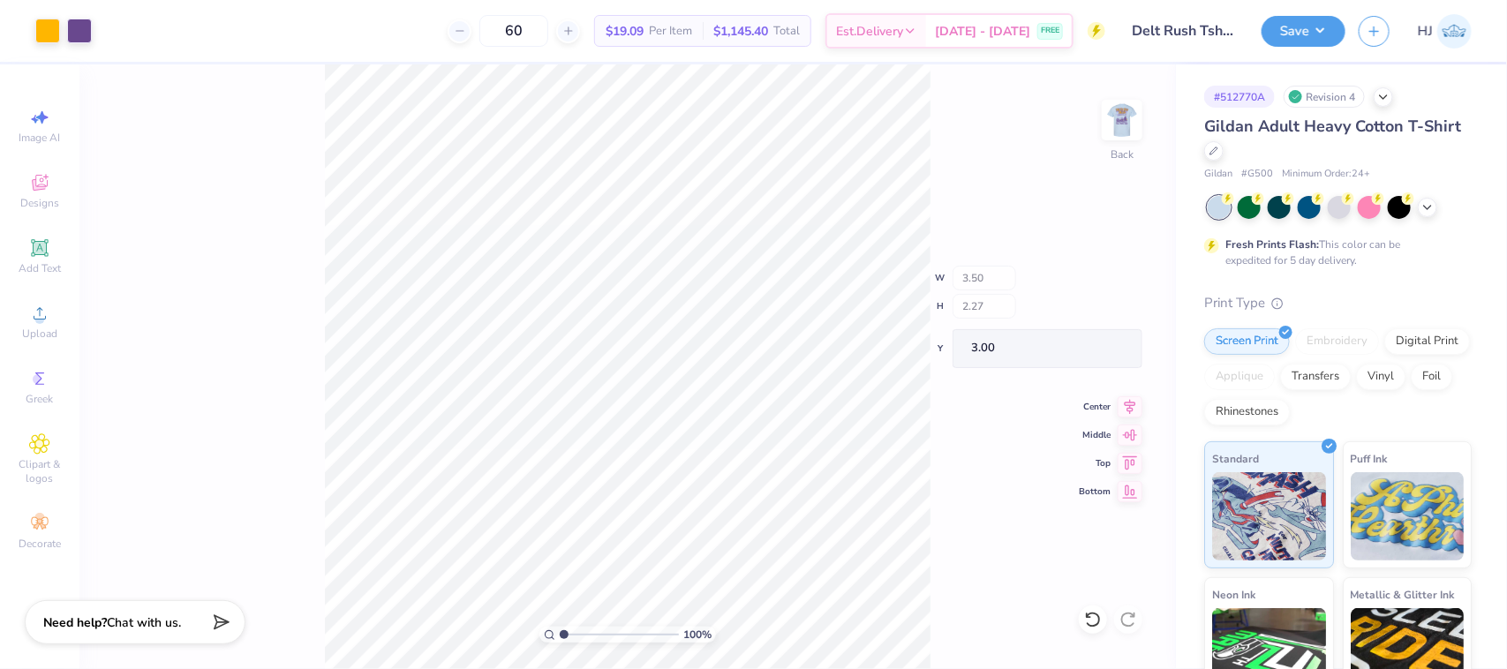
type input "0.59"
type input "0.83"
type input "4.44"
type input "4.48505374184174"
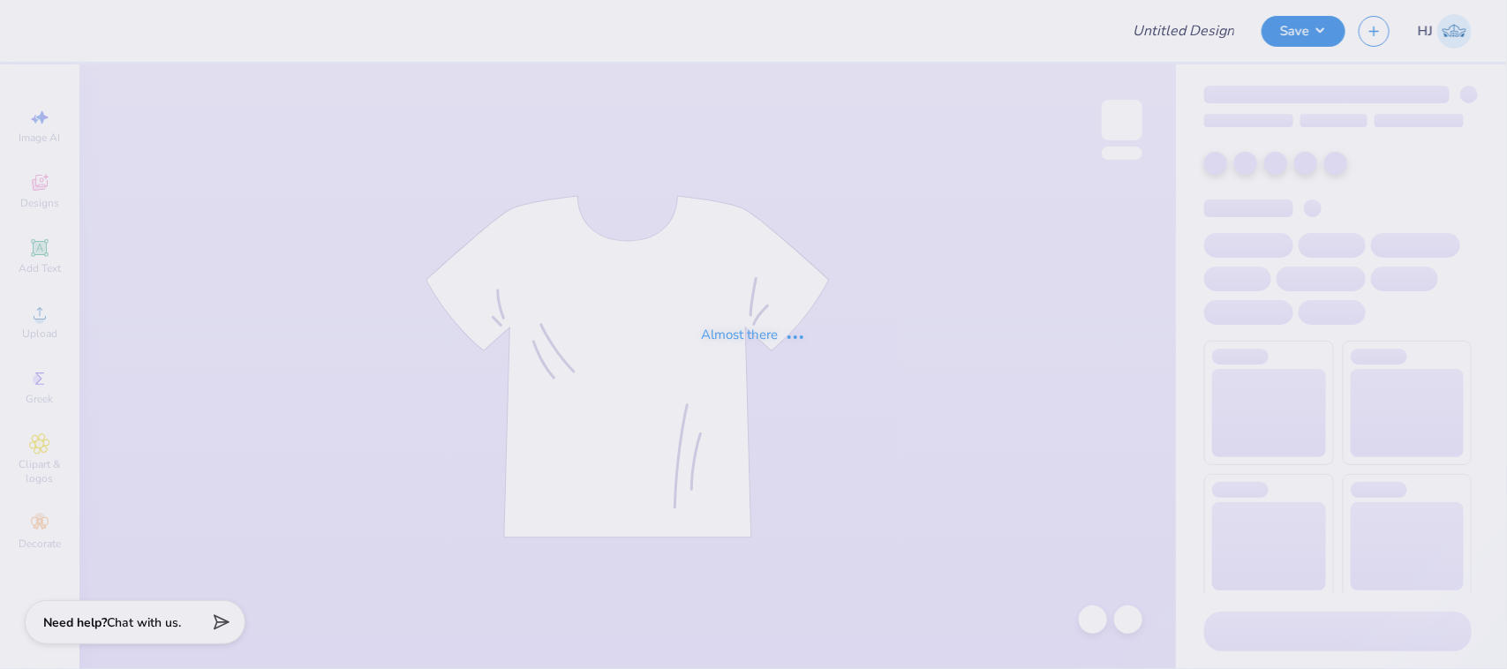
type input "Pi [PERSON_NAME] War of the Roses"
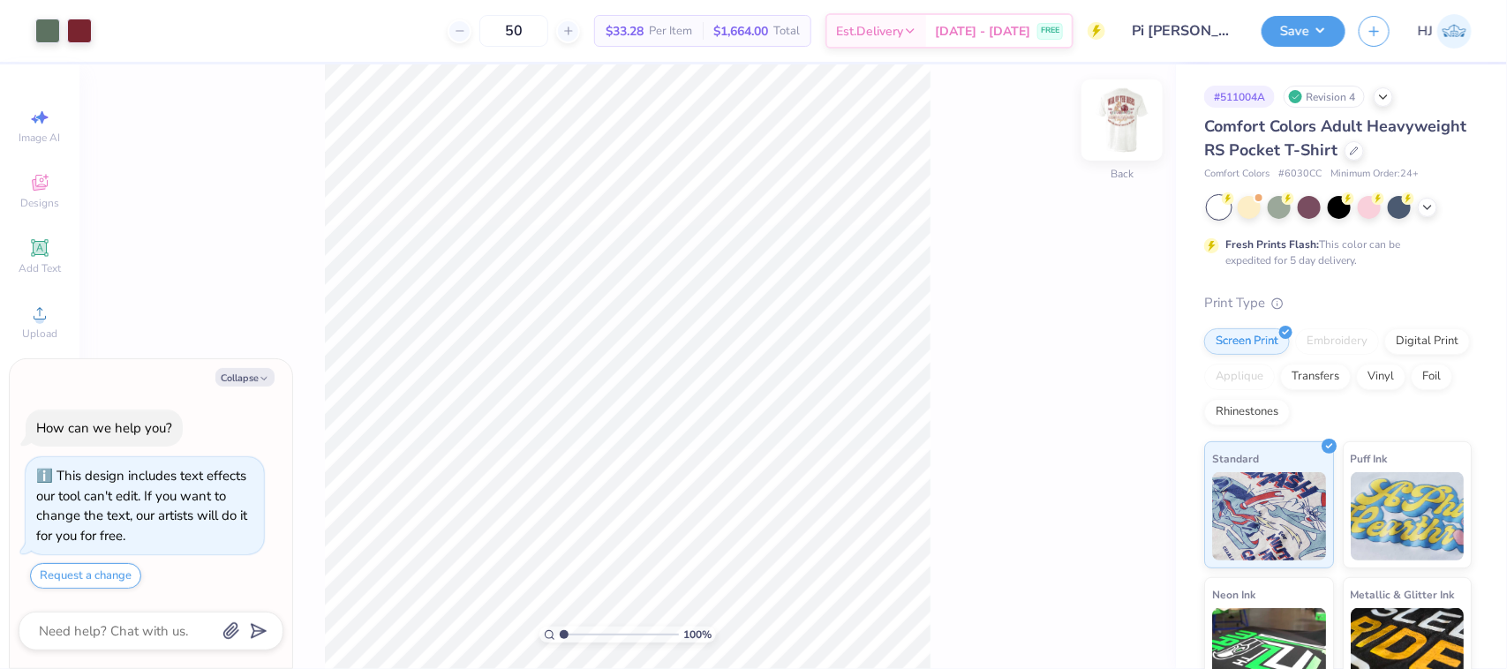
click at [1123, 122] on img at bounding box center [1122, 120] width 71 height 71
type textarea "x"
type input "1.6491337653134"
type textarea "x"
type input "3.08195106319473"
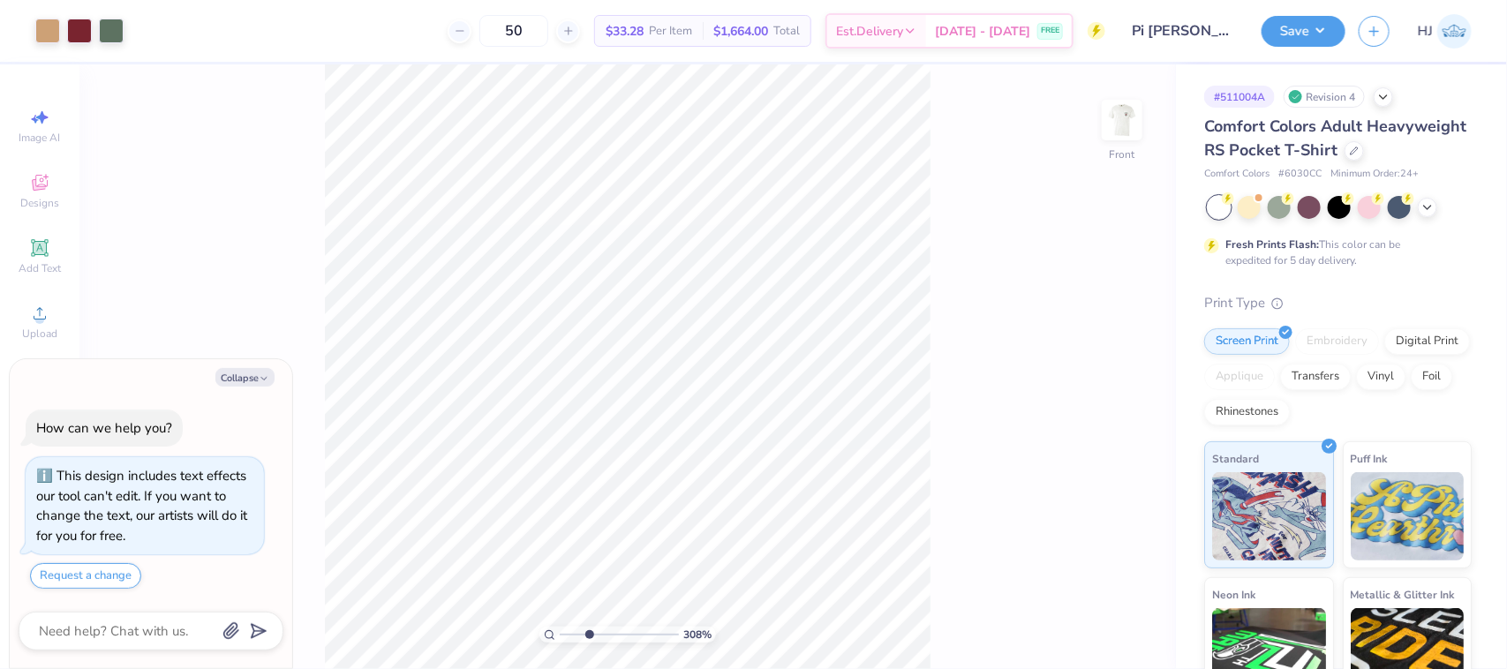
type textarea "x"
type input "3.08195106319473"
type textarea "x"
type input "2.11779454665502"
type textarea "x"
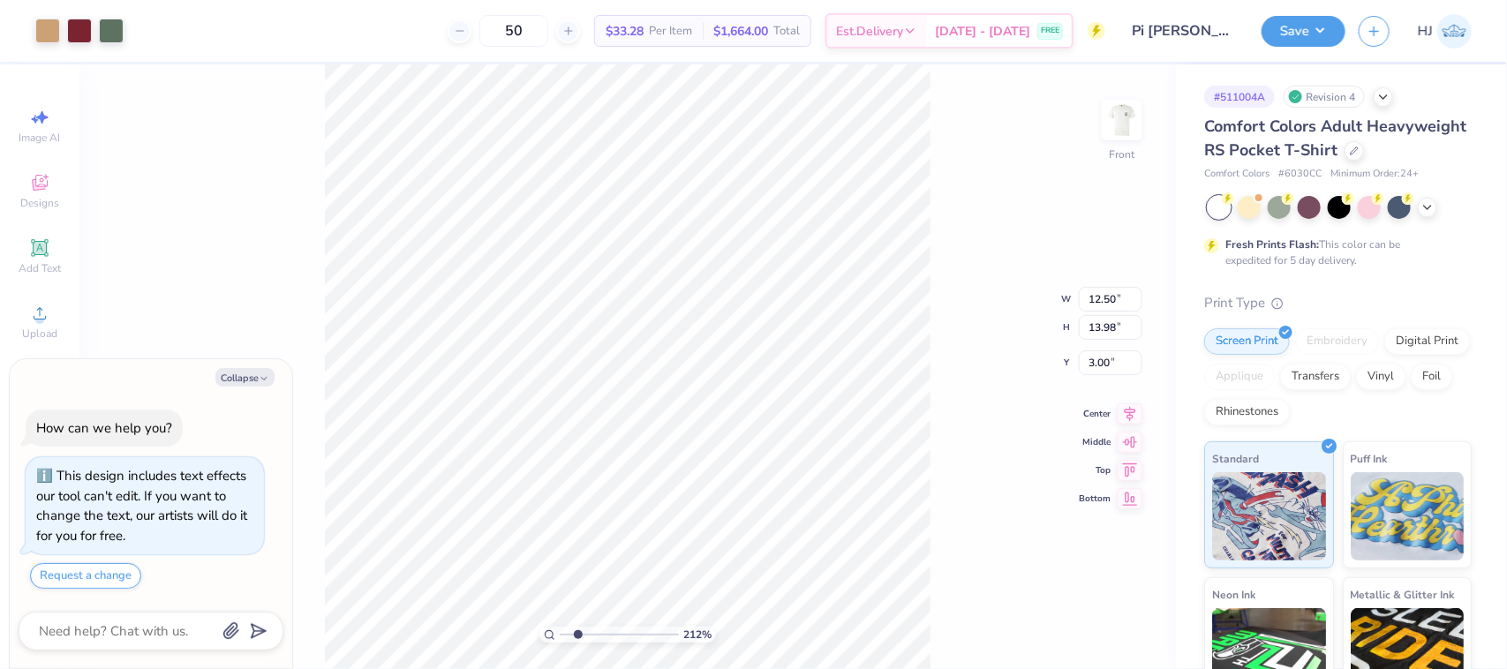
type input "2.11779454665502"
type textarea "x"
type input "1"
drag, startPoint x: 549, startPoint y: 638, endPoint x: 527, endPoint y: 642, distance: 22.4
click at [560, 642] on input "range" at bounding box center [619, 635] width 119 height 16
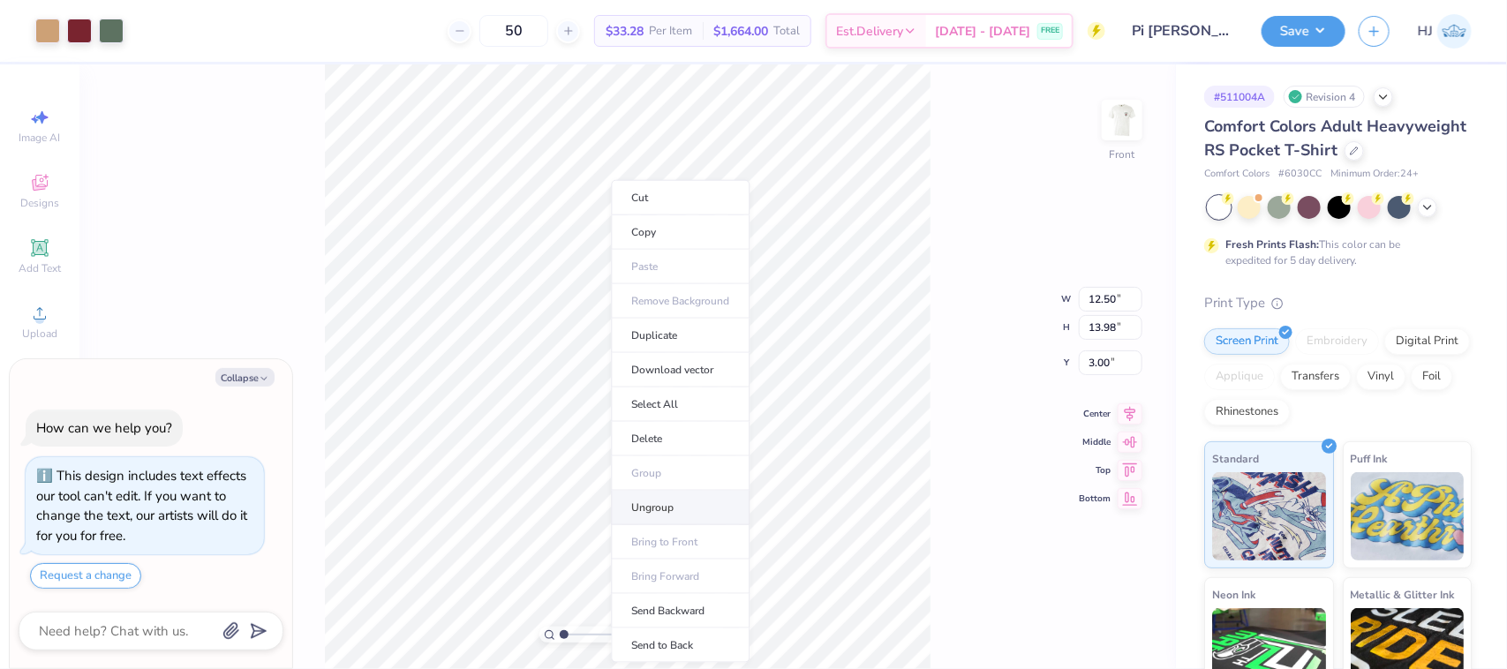
click at [658, 503] on li "Ungroup" at bounding box center [681, 508] width 139 height 34
type textarea "x"
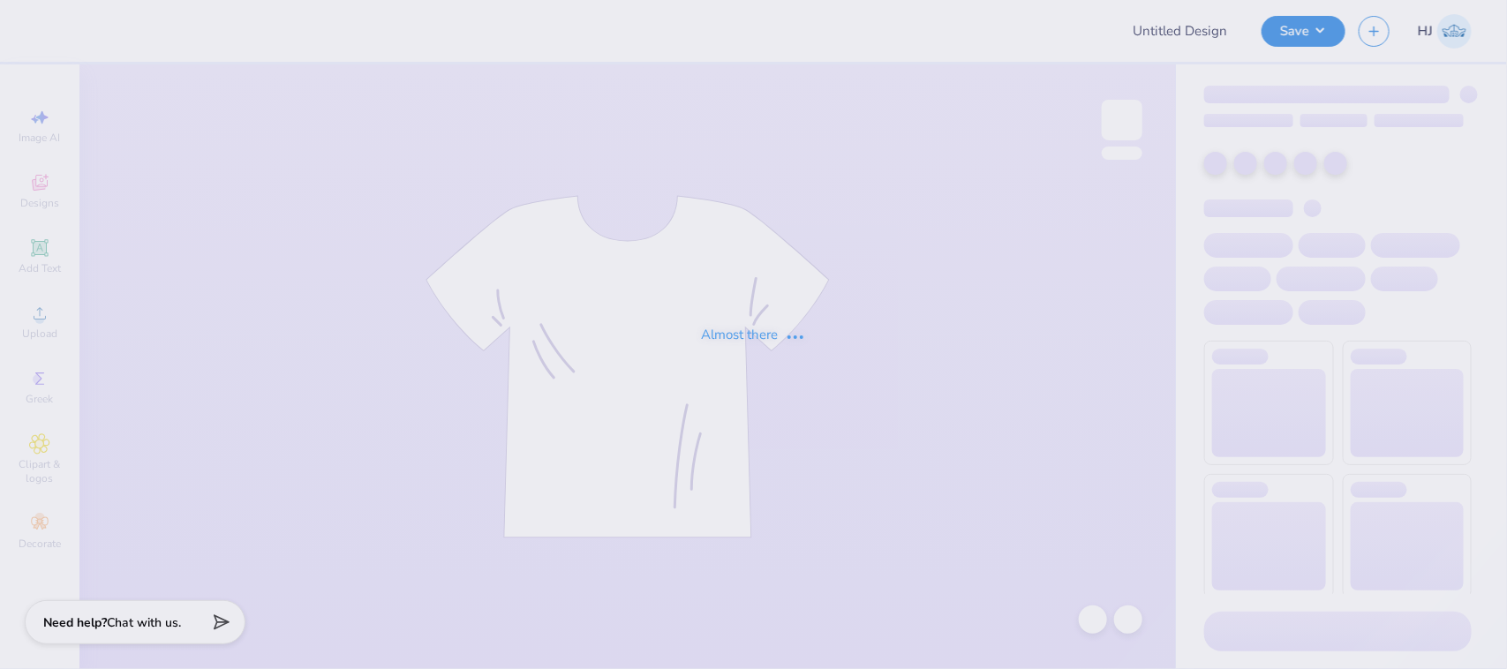
type input "Pi [PERSON_NAME] War of the Roses"
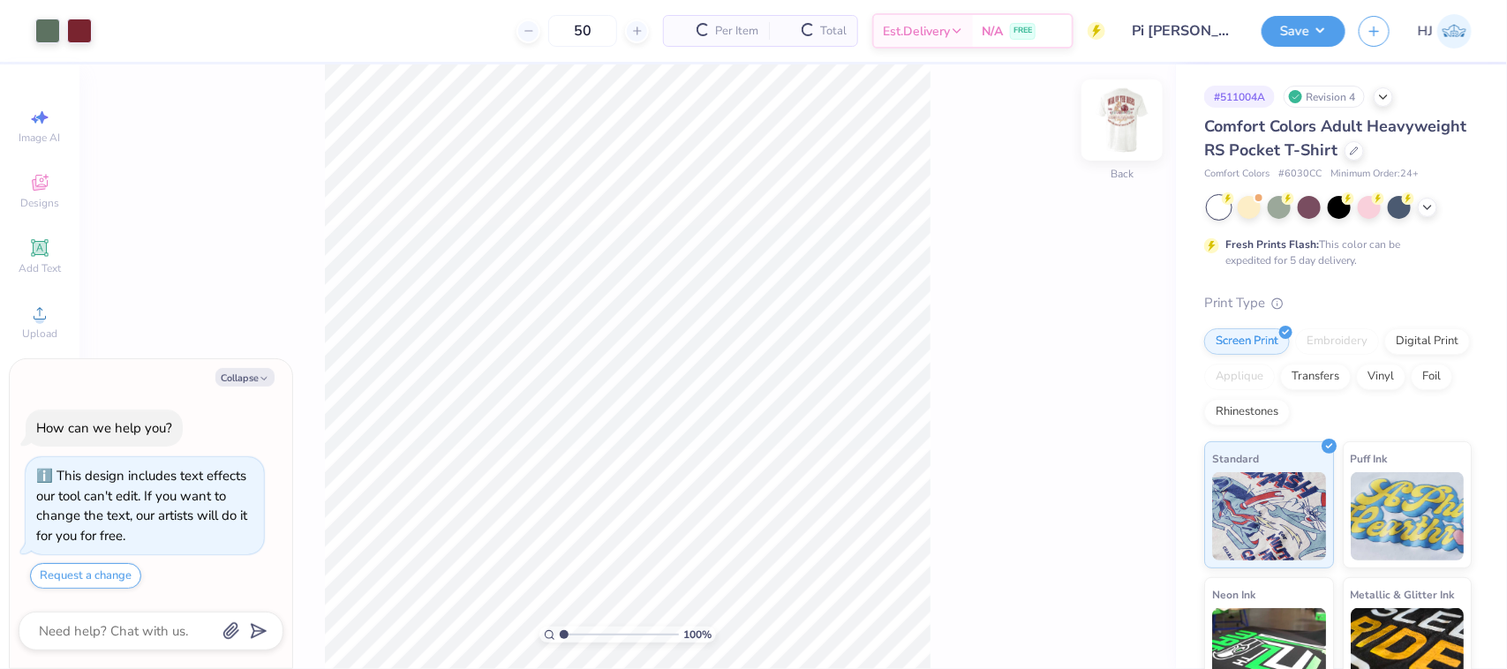
click at [1106, 122] on img at bounding box center [1122, 120] width 71 height 71
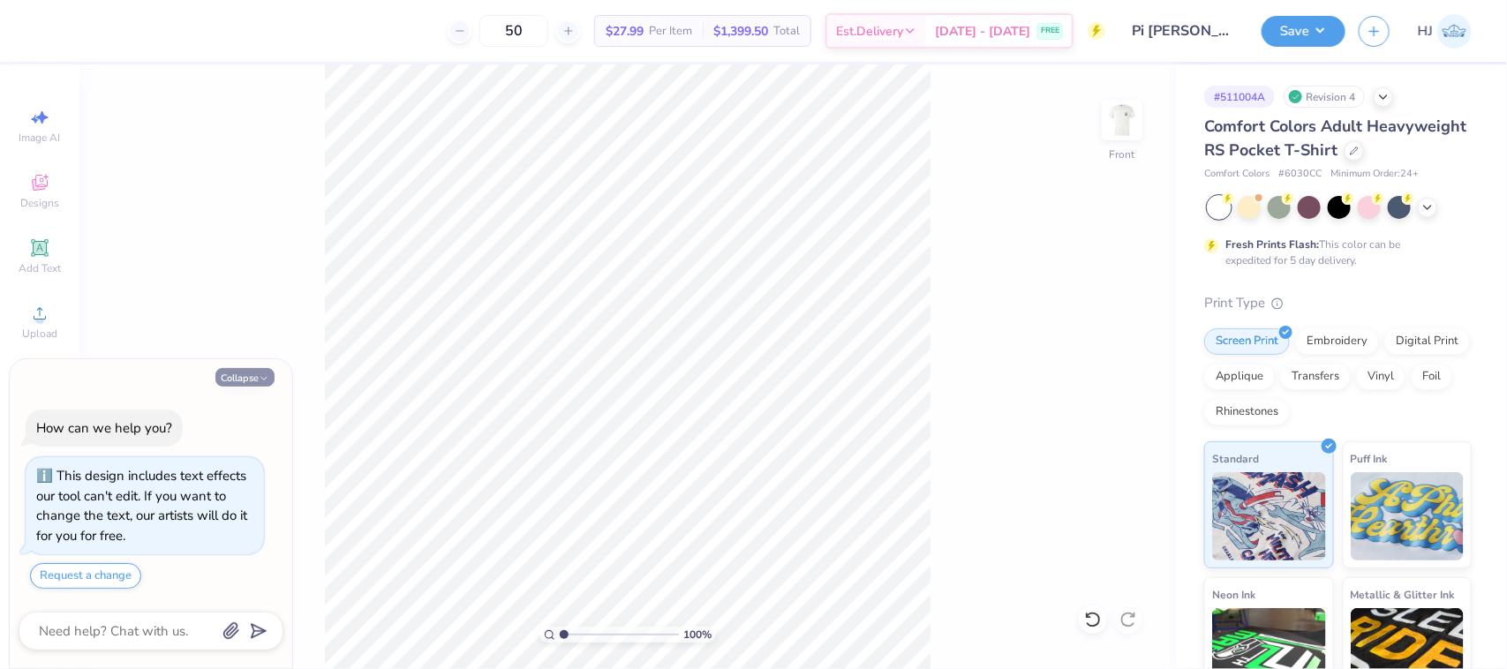
click at [247, 377] on button "Collapse" at bounding box center [244, 377] width 59 height 19
type textarea "x"
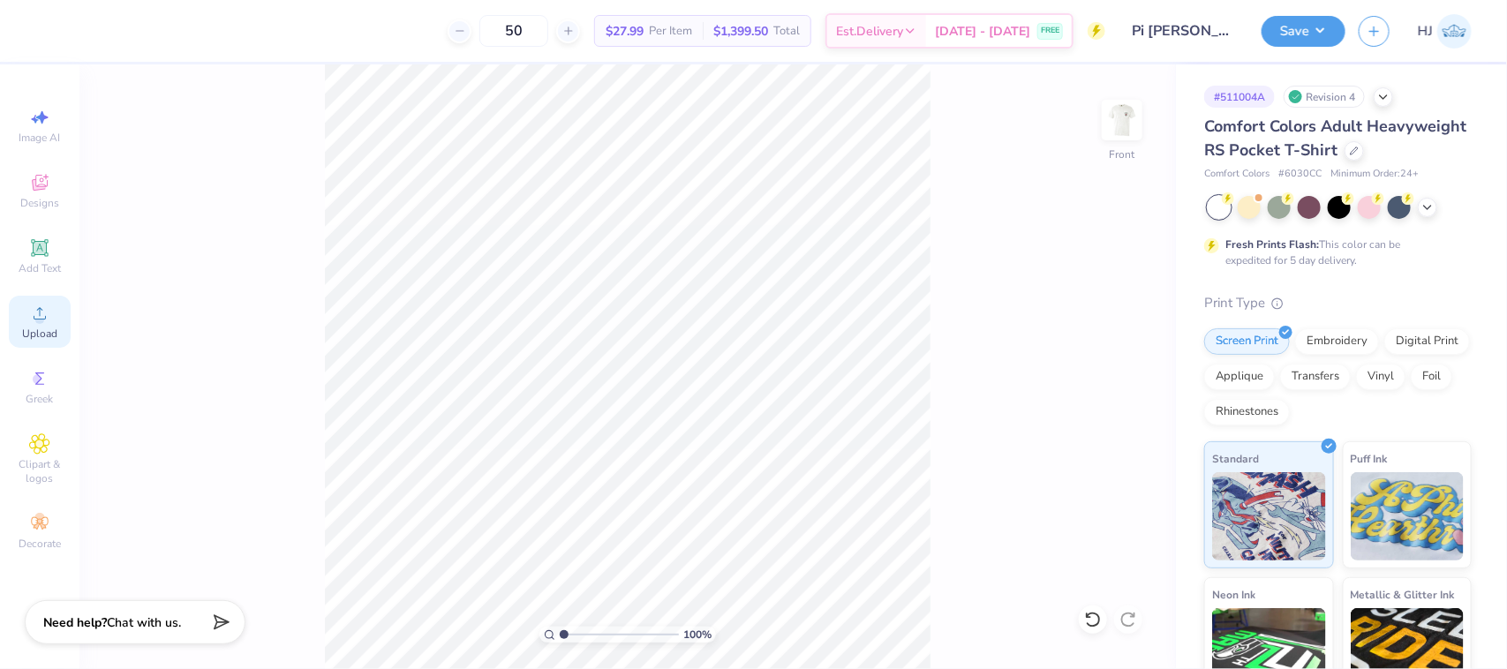
click at [27, 316] on div "Upload" at bounding box center [40, 322] width 62 height 52
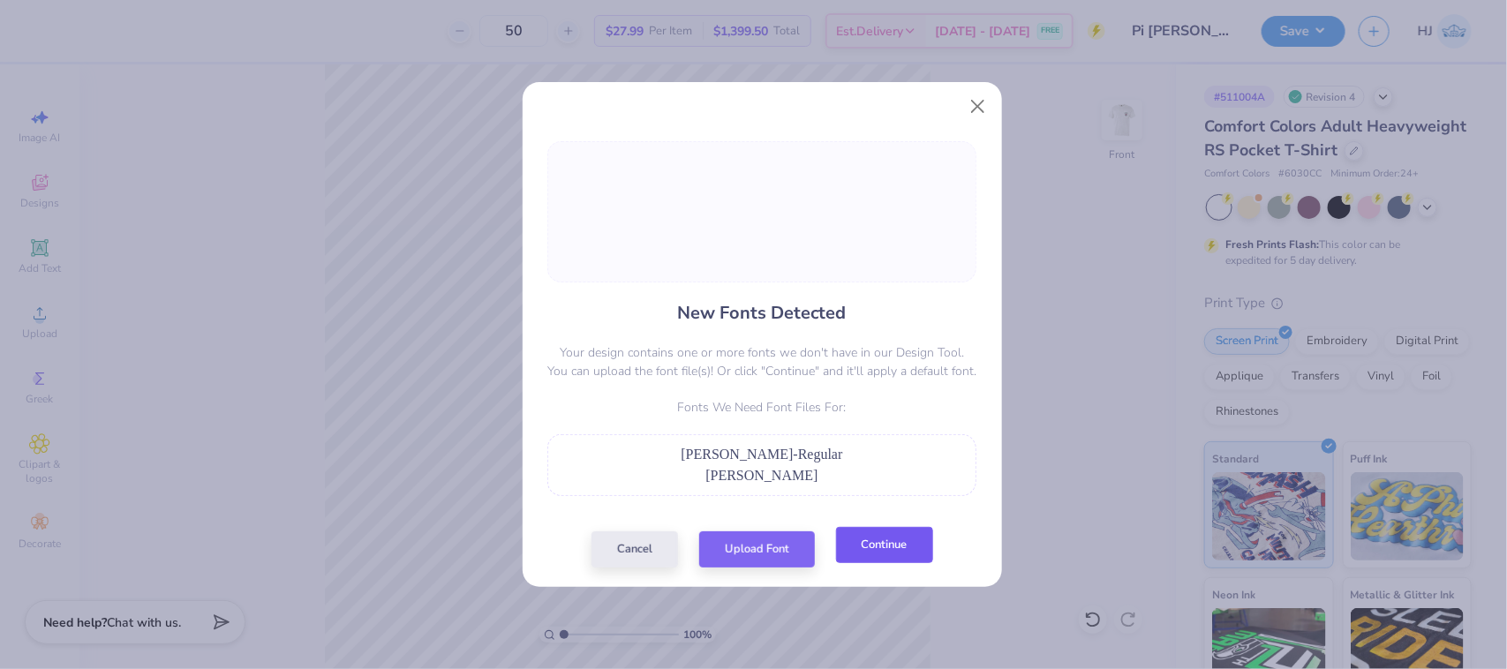
click at [897, 541] on button "Continue" at bounding box center [884, 545] width 97 height 36
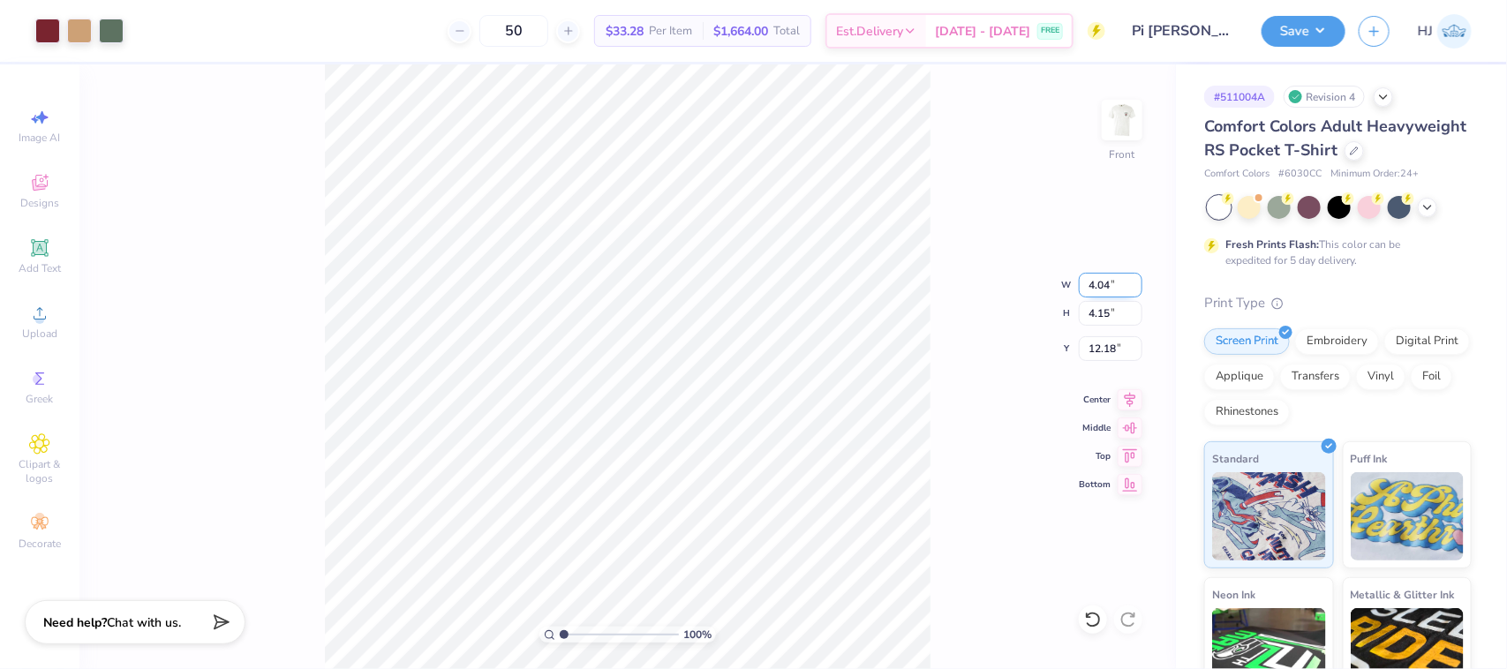
click at [1089, 276] on input "4.04" at bounding box center [1111, 285] width 64 height 25
type input "12.50"
type input "12.83"
click at [1110, 349] on input "7.84" at bounding box center [1111, 348] width 64 height 25
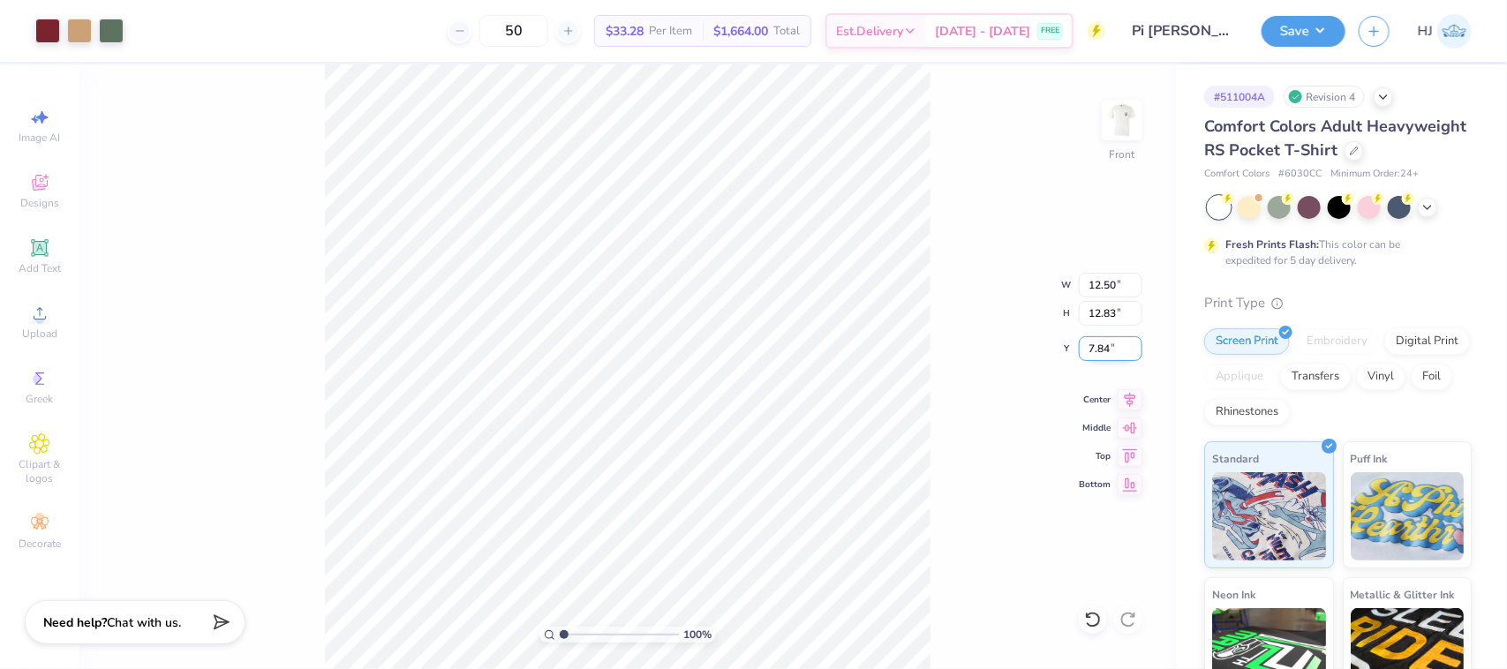
click at [1110, 349] on input "7.84" at bounding box center [1111, 348] width 64 height 25
type input "3.00"
click at [1113, 121] on img at bounding box center [1122, 120] width 71 height 71
click at [1098, 328] on input "3.40" at bounding box center [1095, 330] width 64 height 25
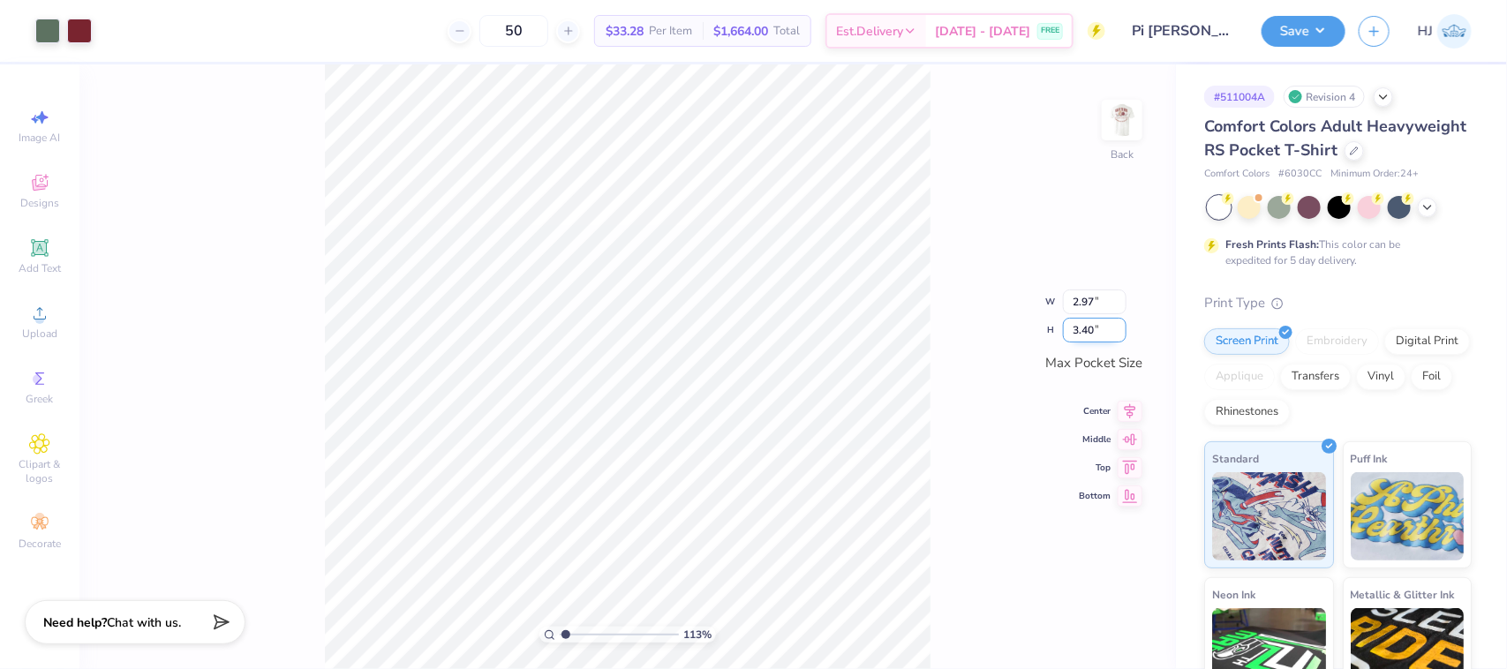
click at [1098, 328] on input "3.40" at bounding box center [1095, 330] width 64 height 25
click at [1317, 27] on button "Save" at bounding box center [1304, 28] width 84 height 31
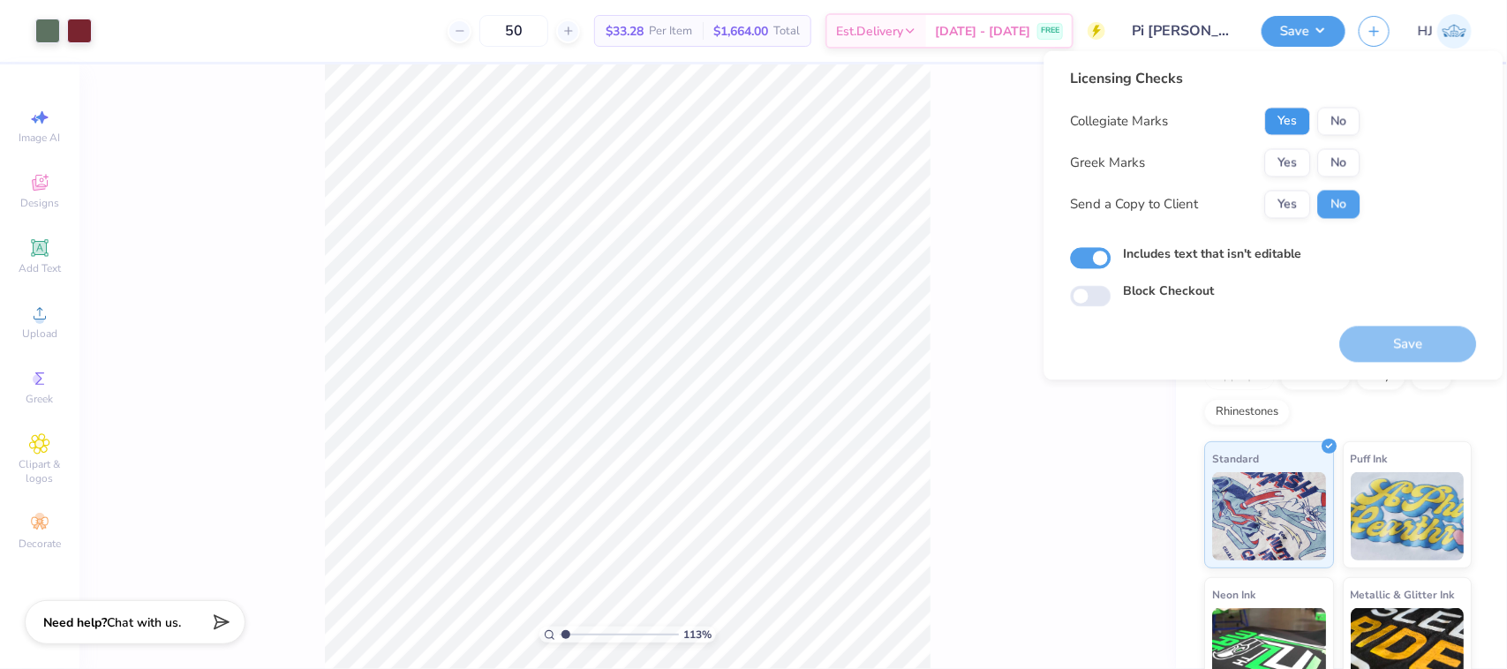
click at [1280, 119] on button "Yes" at bounding box center [1288, 122] width 46 height 28
click at [1286, 166] on button "Yes" at bounding box center [1288, 163] width 46 height 28
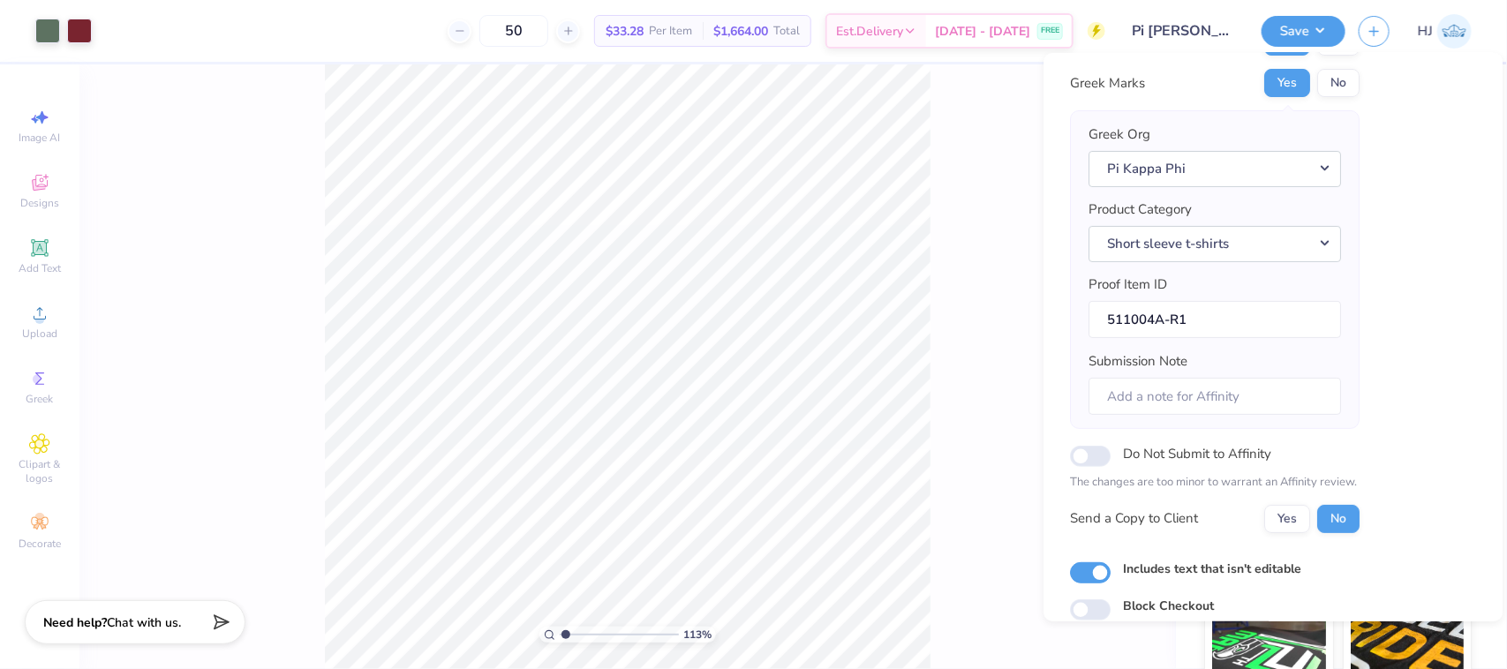
scroll to position [155, 0]
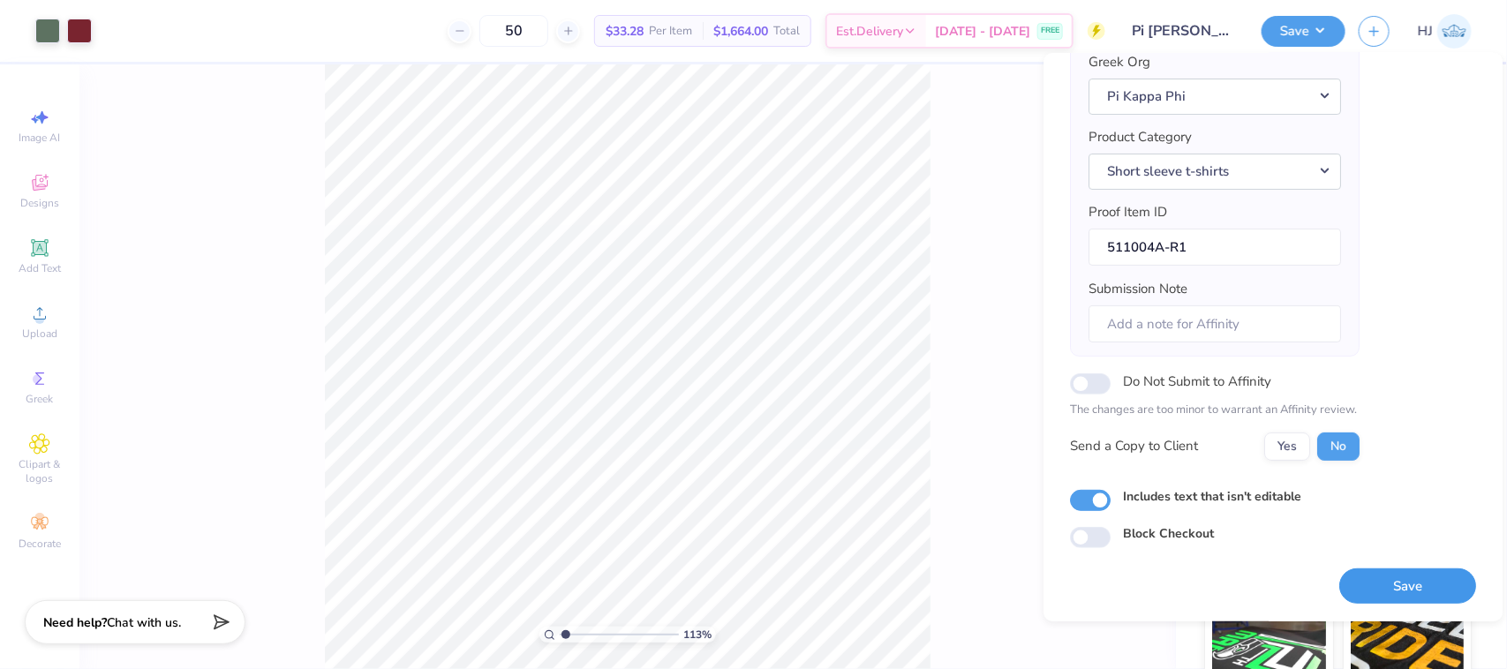
click at [1383, 589] on button "Save" at bounding box center [1408, 587] width 137 height 36
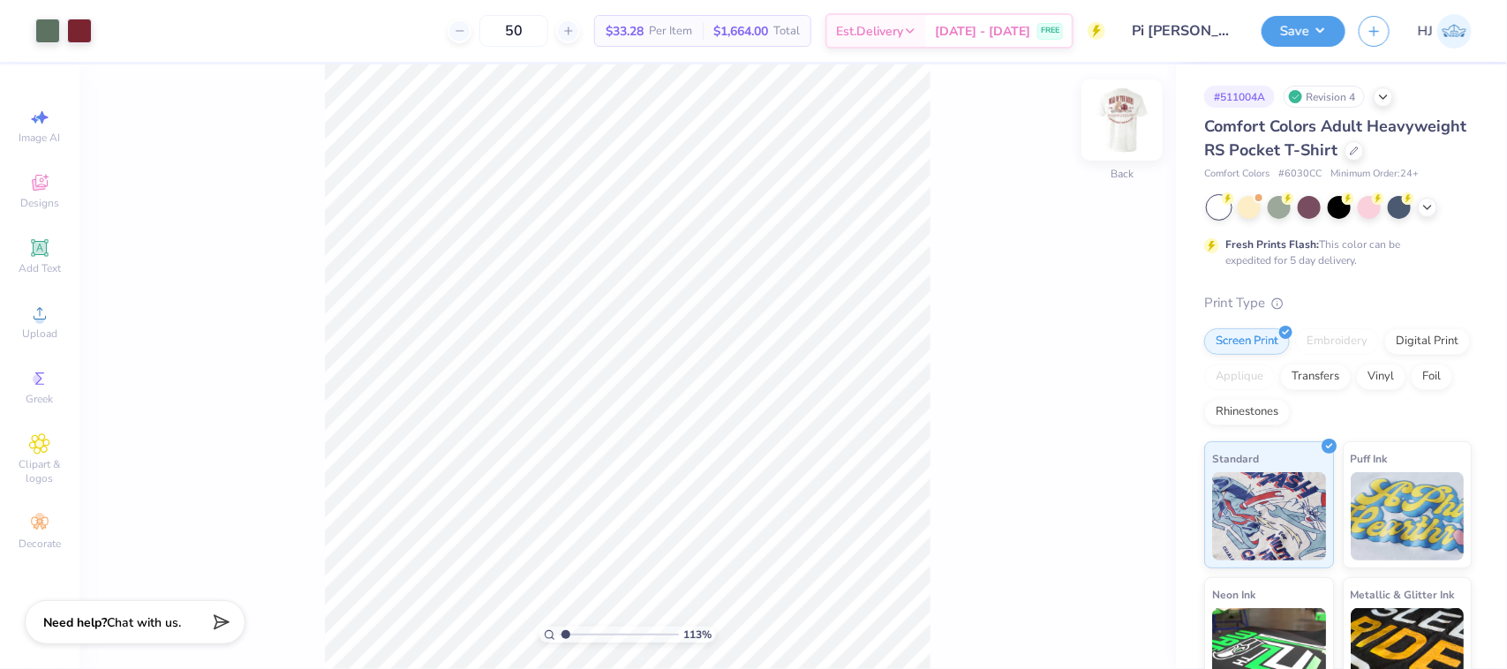
click at [1124, 109] on img at bounding box center [1122, 120] width 71 height 71
type input "1.13321932219944"
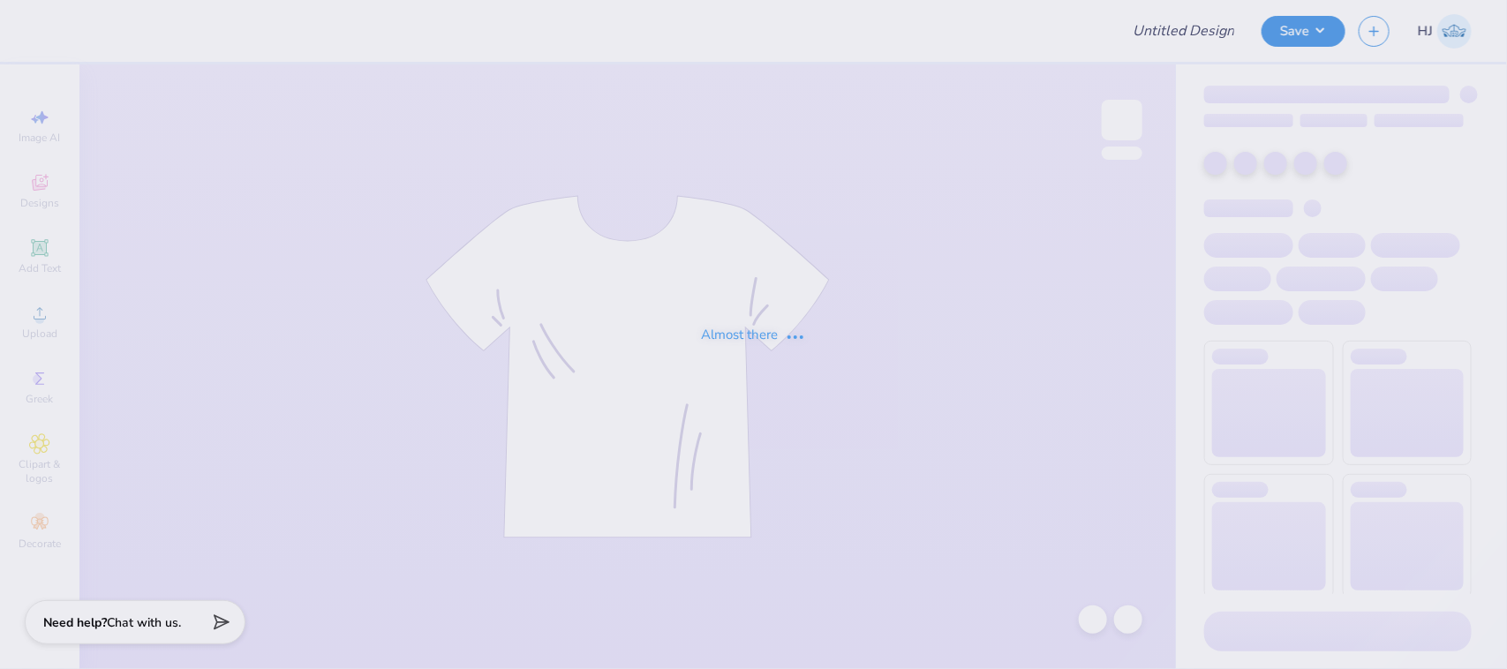
type input "Ambassador [PERSON_NAME]"
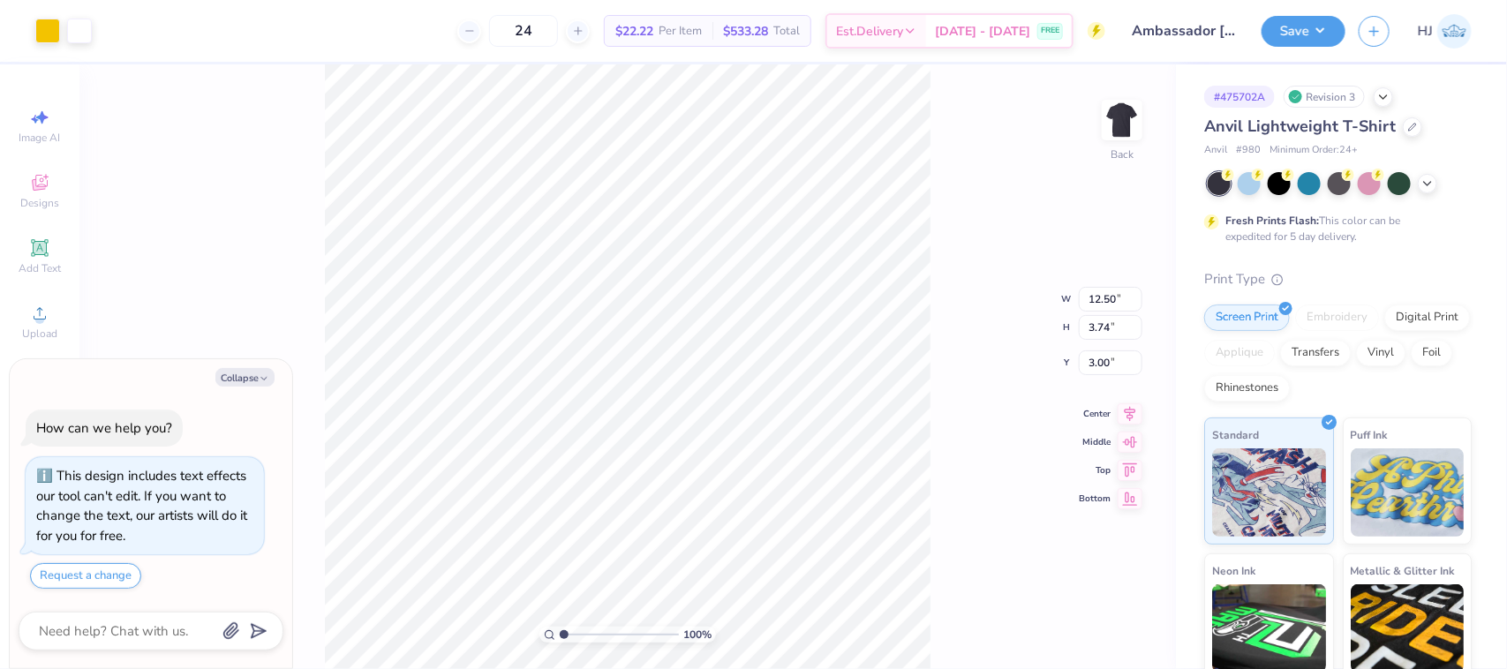
type textarea "x"
type input "4.77"
type input "1.34"
type input "5.40"
click at [753, 374] on li "Download vector" at bounding box center [759, 370] width 139 height 34
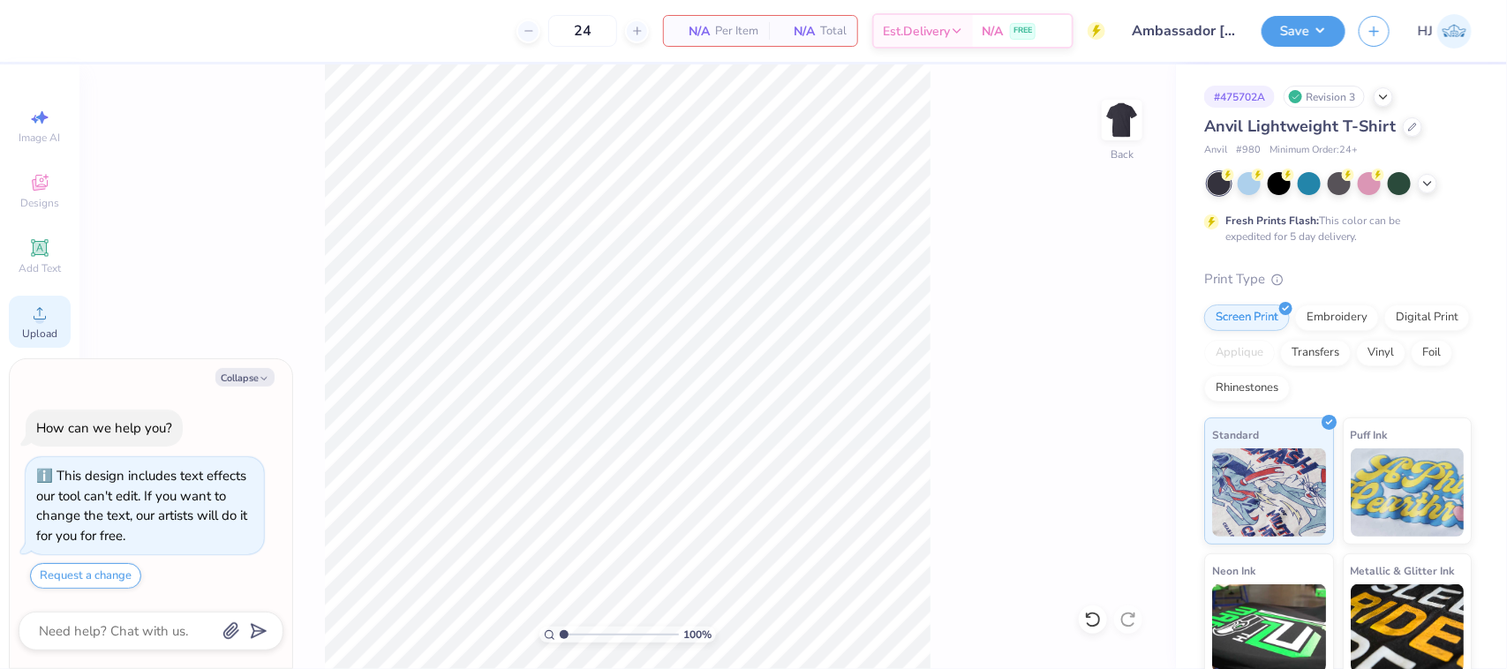
click at [33, 325] on div "Upload" at bounding box center [40, 322] width 62 height 52
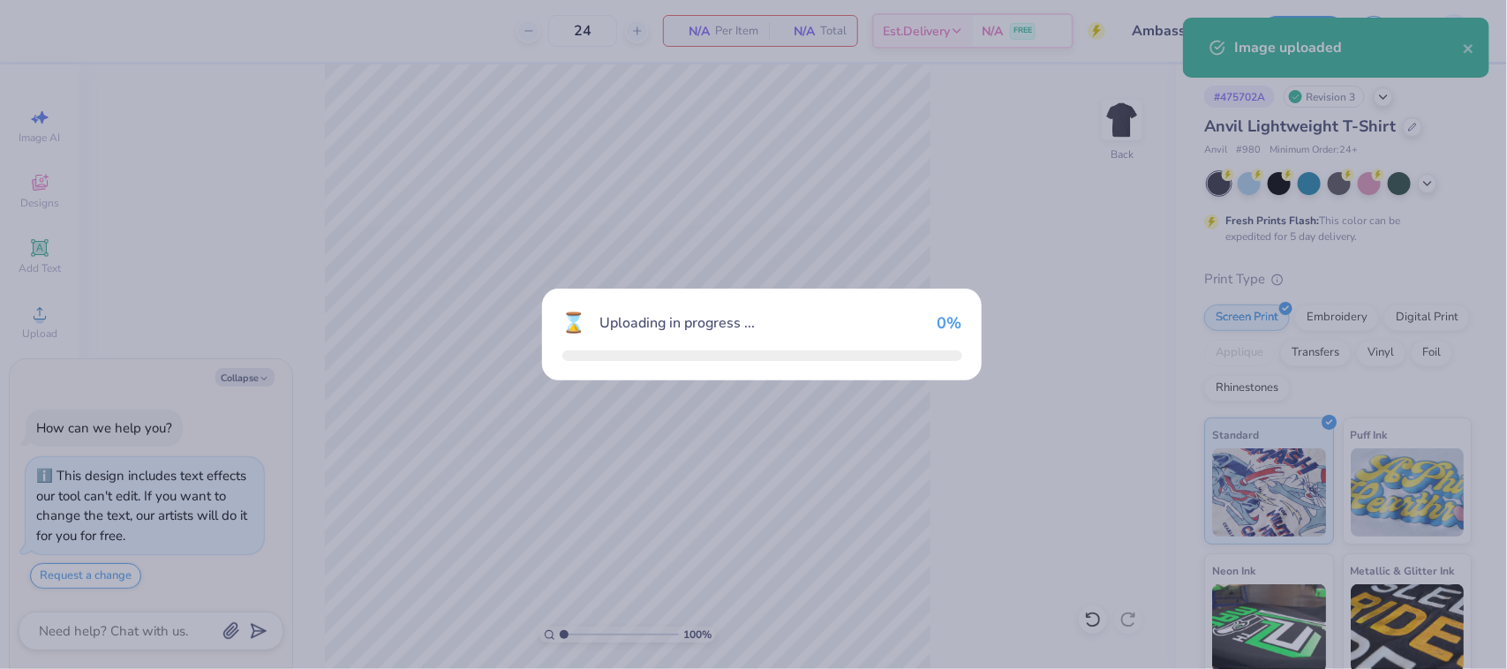
type textarea "x"
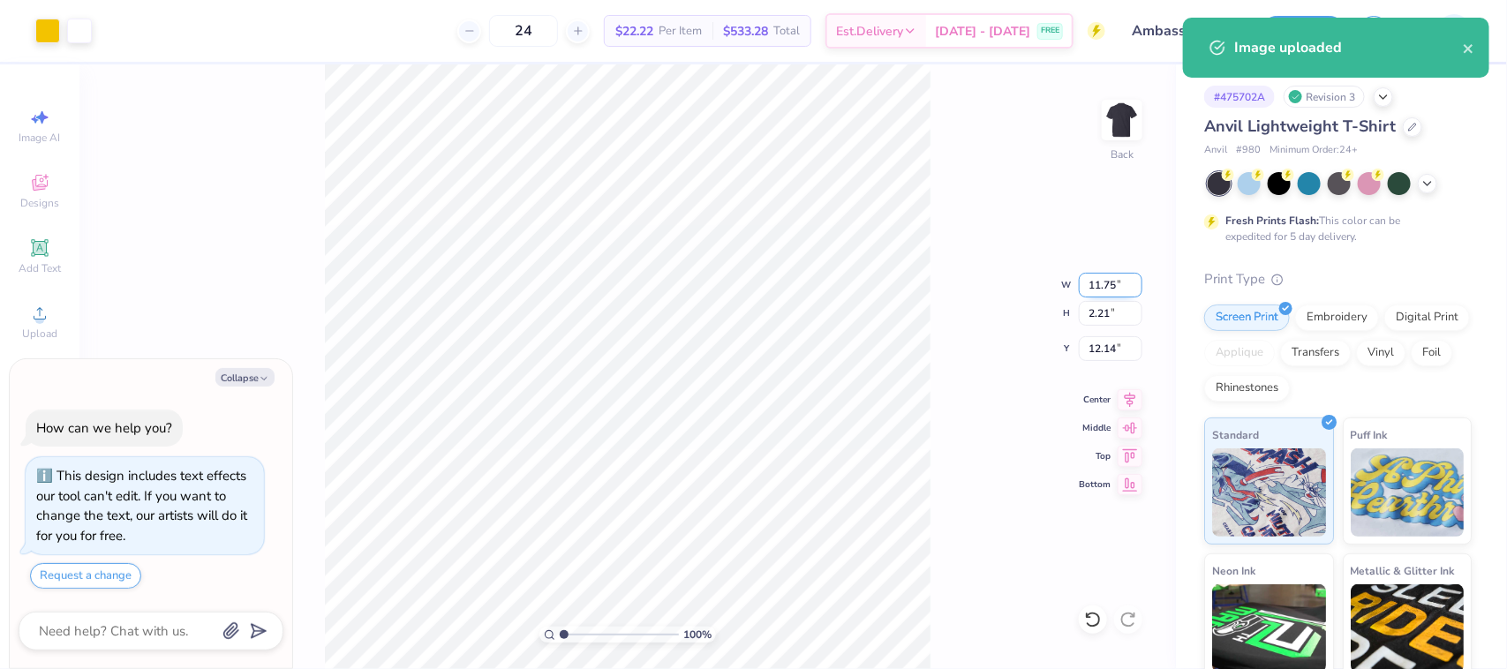
click at [1106, 280] on input "11.75" at bounding box center [1111, 285] width 64 height 25
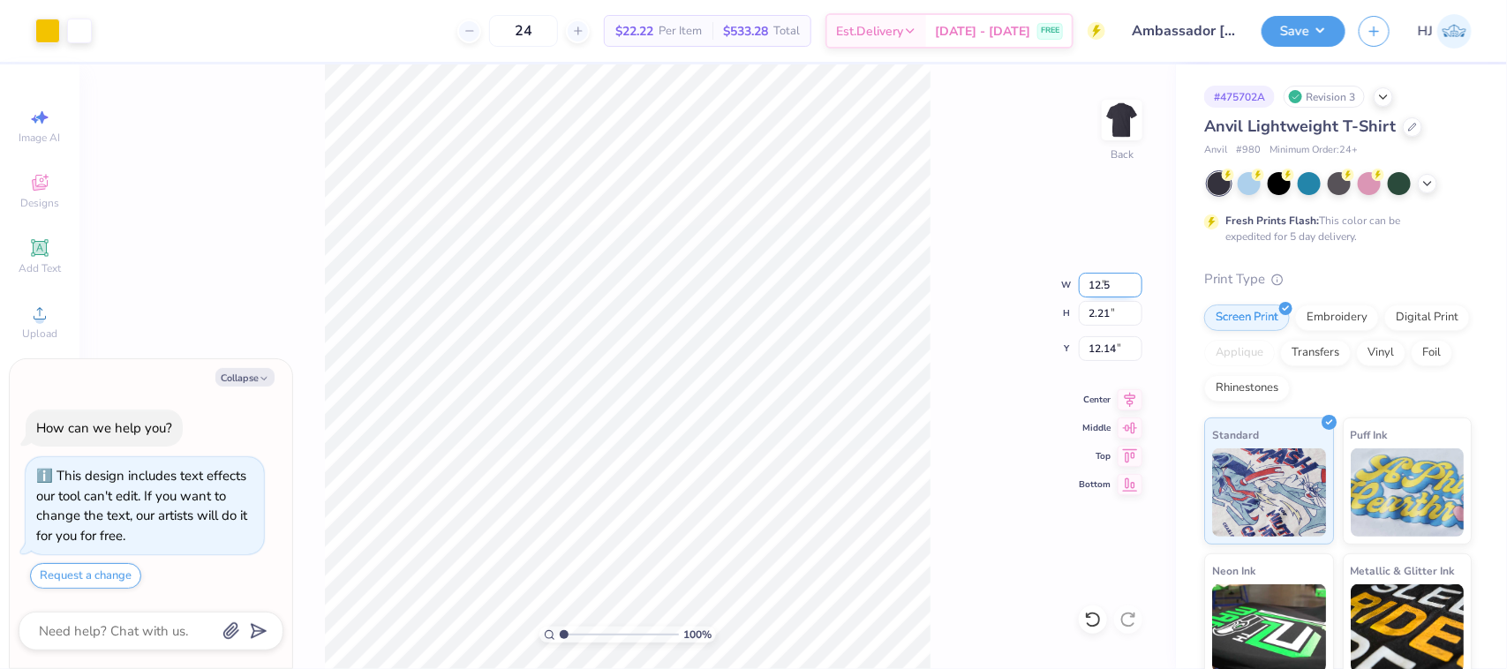
type input "12.5"
type textarea "x"
type input "12.50"
type input "2.36"
click at [1099, 353] on input "12.07" at bounding box center [1111, 348] width 64 height 25
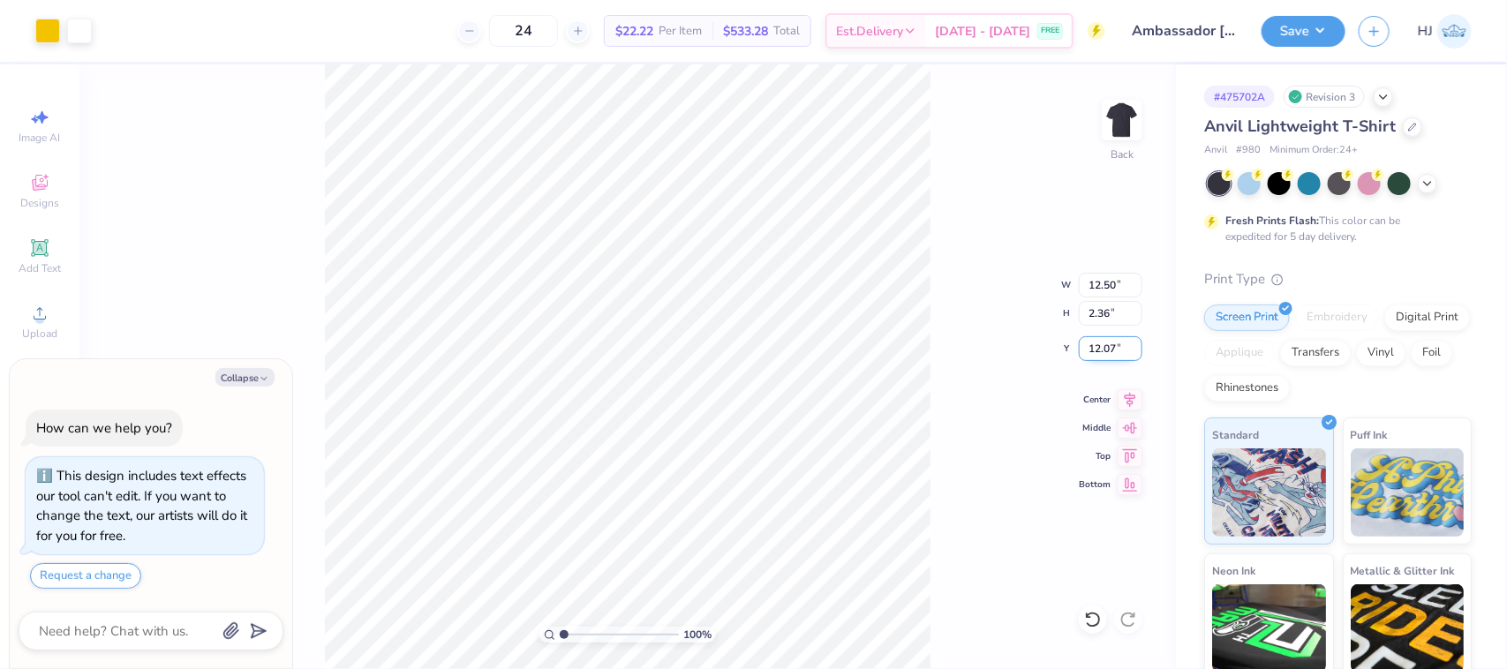
click at [1099, 353] on input "12.07" at bounding box center [1111, 348] width 64 height 25
type input "3"
type textarea "x"
type input "3.00"
click at [1321, 33] on button "Save" at bounding box center [1304, 28] width 84 height 31
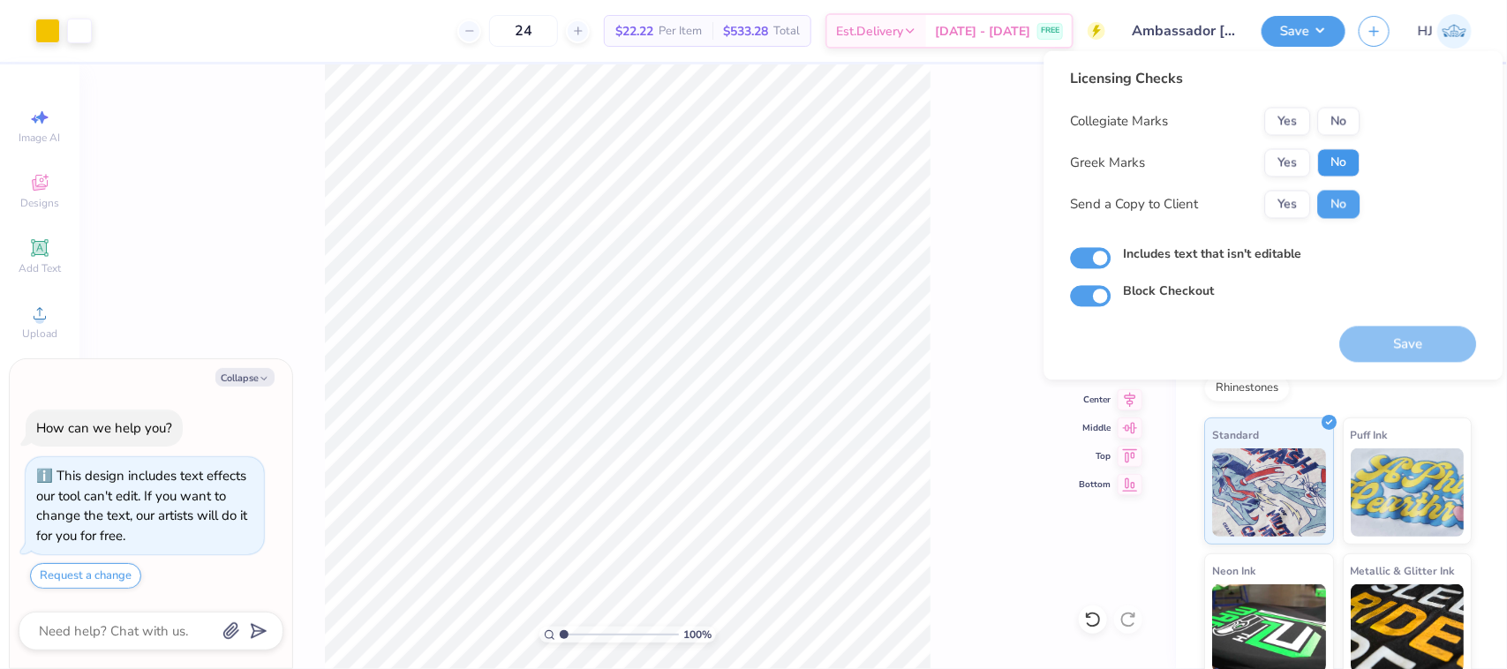
click at [1348, 156] on button "No" at bounding box center [1339, 163] width 42 height 28
click at [1283, 120] on button "Yes" at bounding box center [1288, 122] width 46 height 28
click at [1387, 349] on button "Save" at bounding box center [1408, 345] width 137 height 36
type textarea "x"
